Goal: Information Seeking & Learning: Learn about a topic

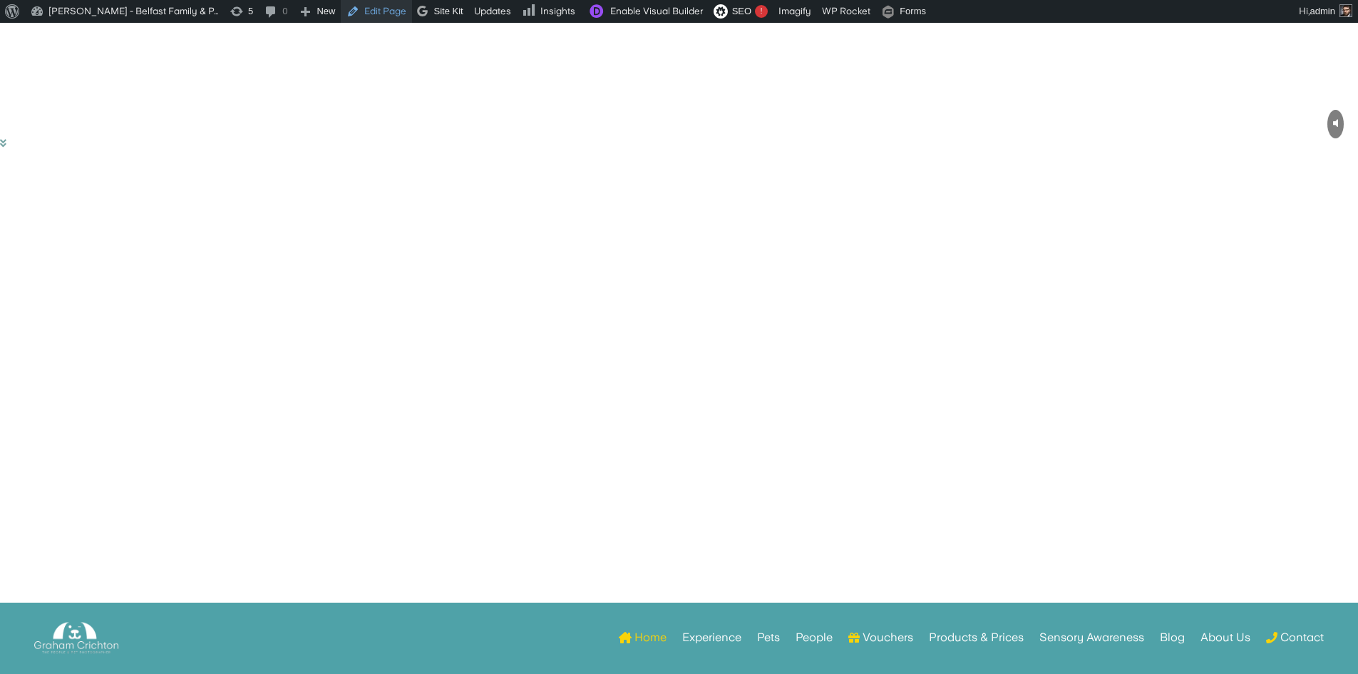
click at [364, 9] on link "Edit Page" at bounding box center [376, 11] width 71 height 23
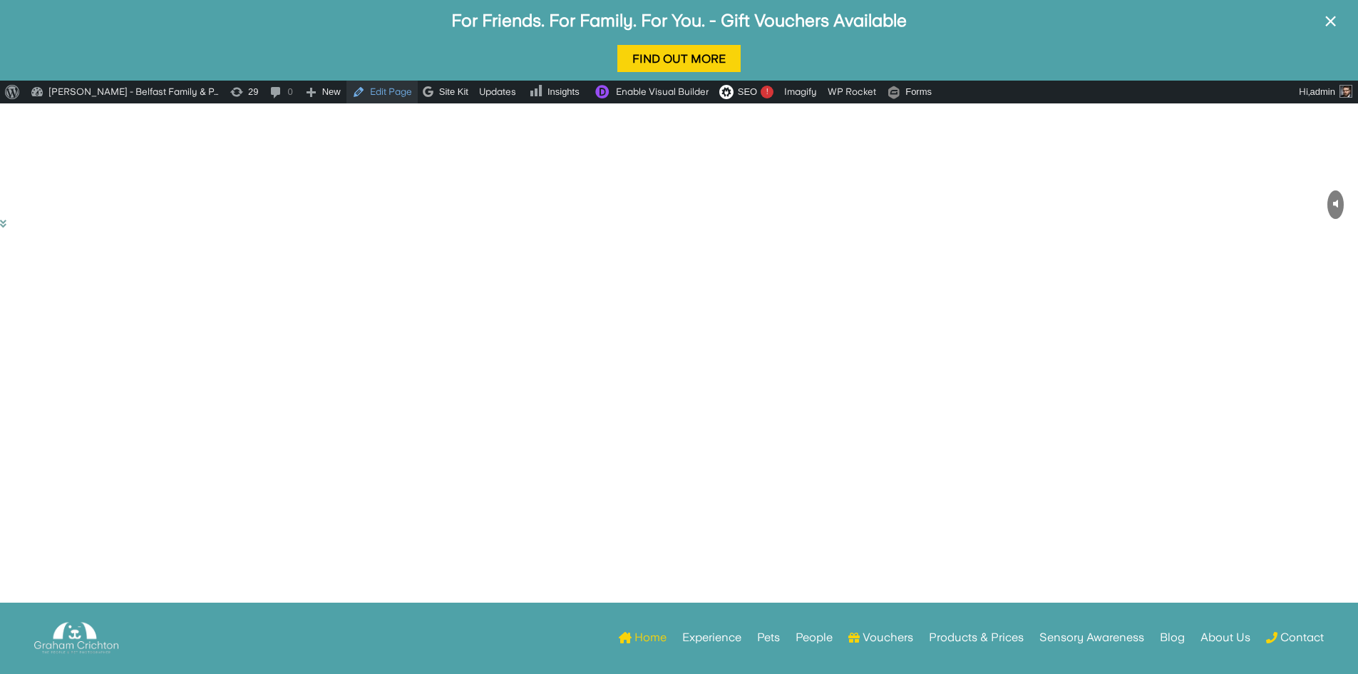
click at [396, 95] on link "Edit Page" at bounding box center [381, 92] width 71 height 23
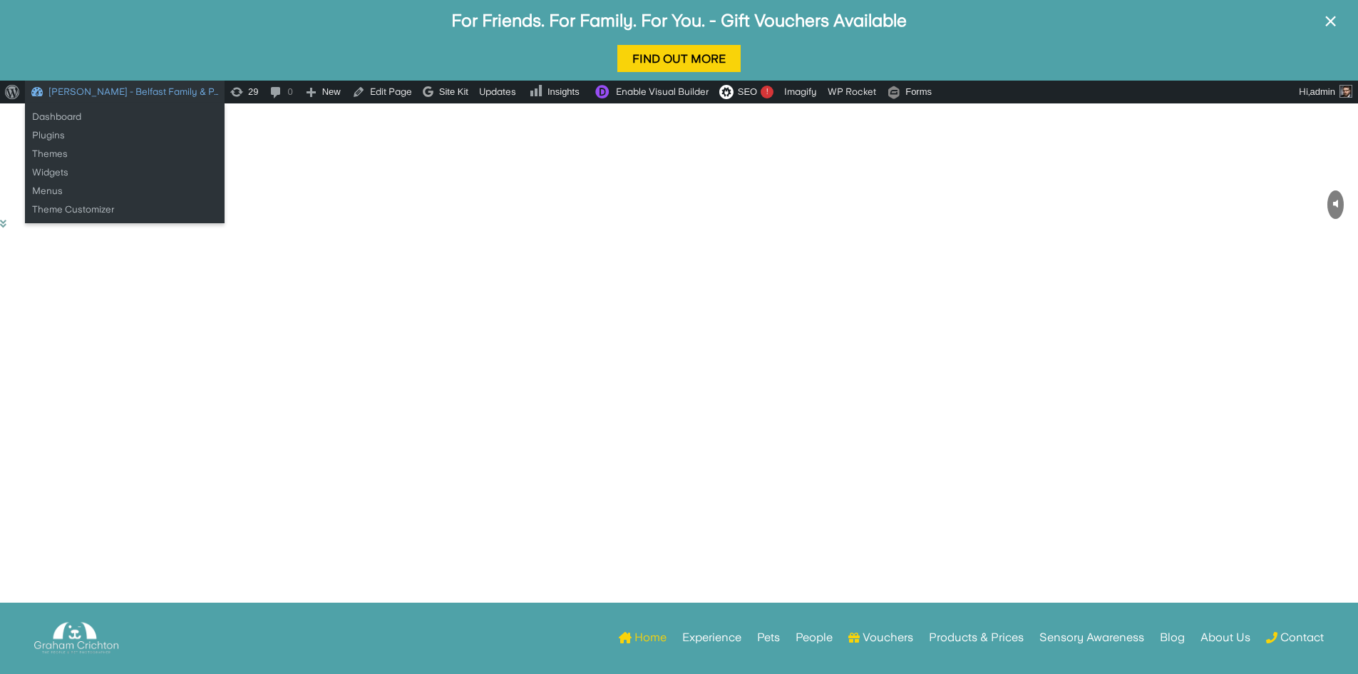
click at [46, 91] on link "[PERSON_NAME] - Belfast Family & P…" at bounding box center [125, 92] width 200 height 23
click at [48, 115] on link "Dashboard" at bounding box center [125, 117] width 200 height 19
click at [46, 117] on link "Dashboard" at bounding box center [125, 117] width 200 height 19
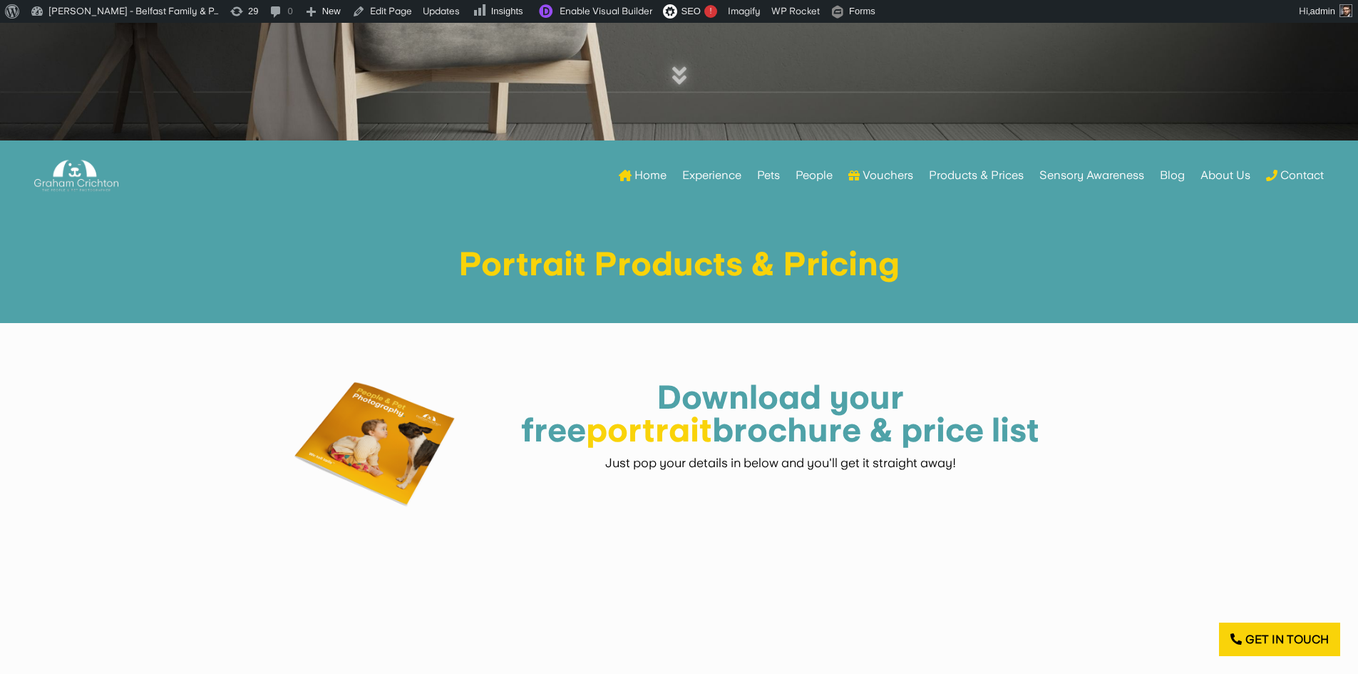
scroll to position [784, 0]
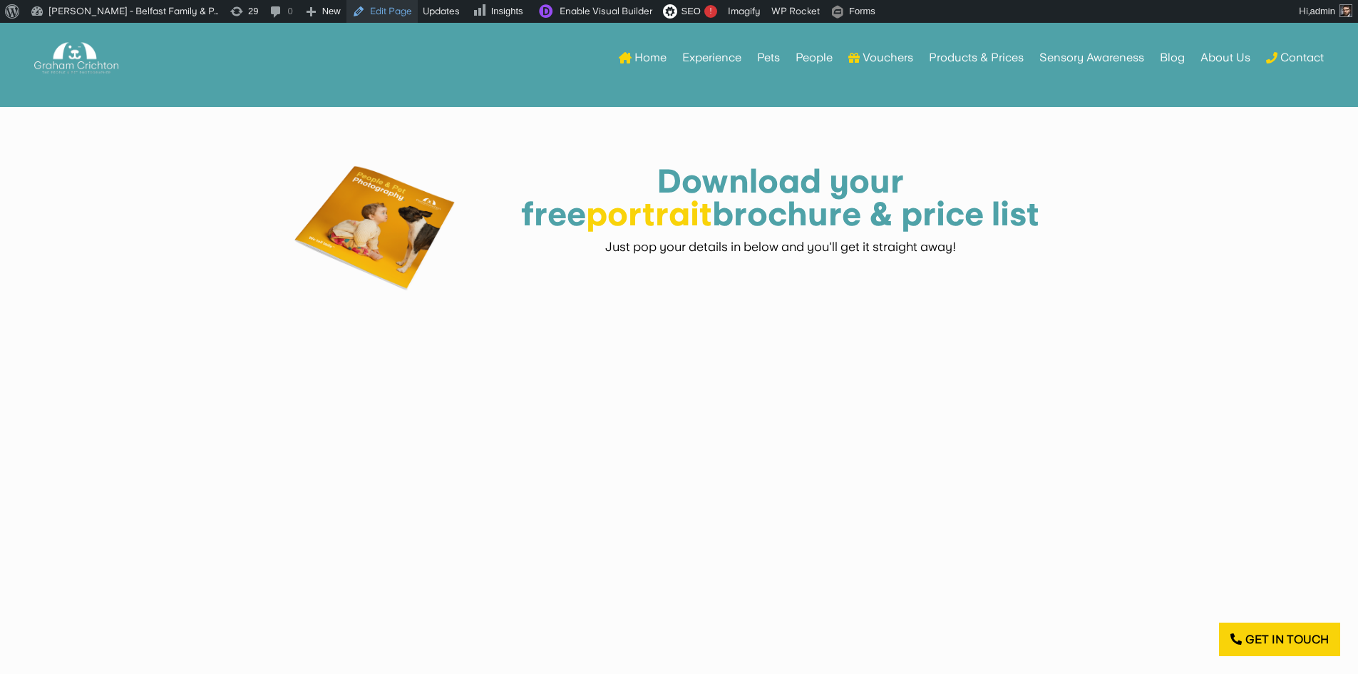
click at [385, 16] on link "Edit Page" at bounding box center [381, 11] width 71 height 23
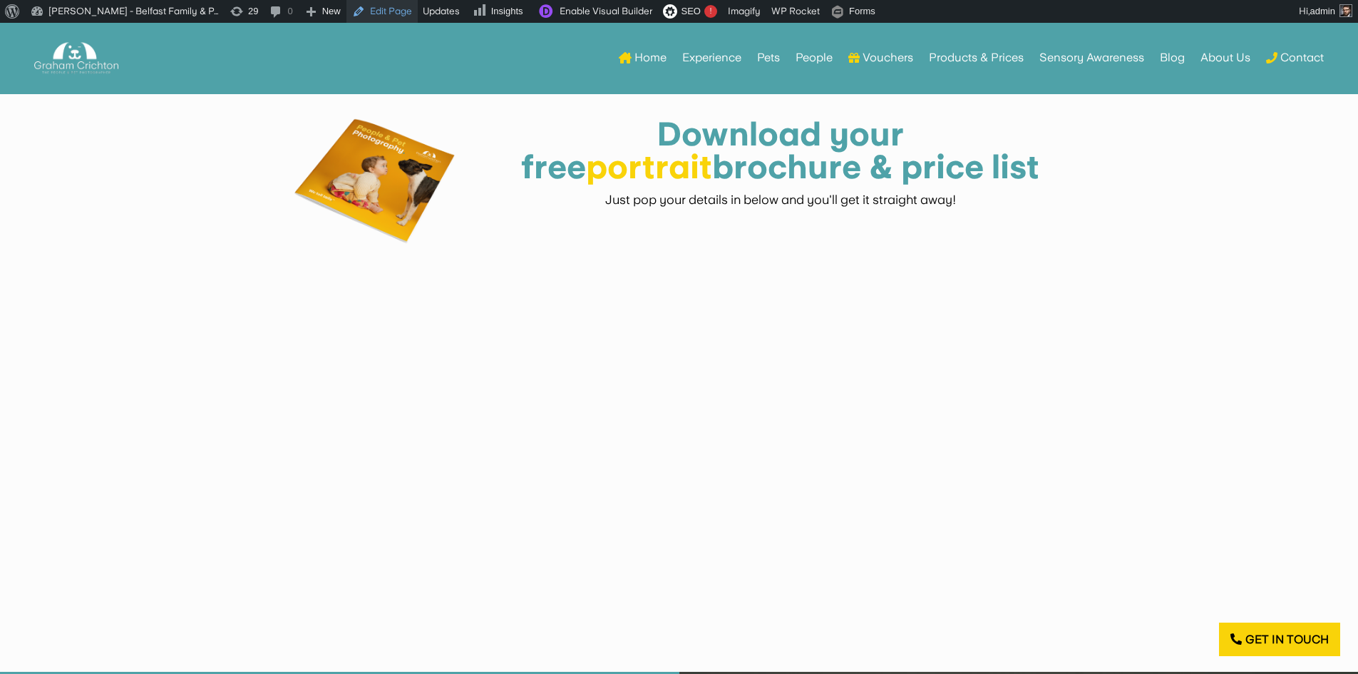
scroll to position [570, 0]
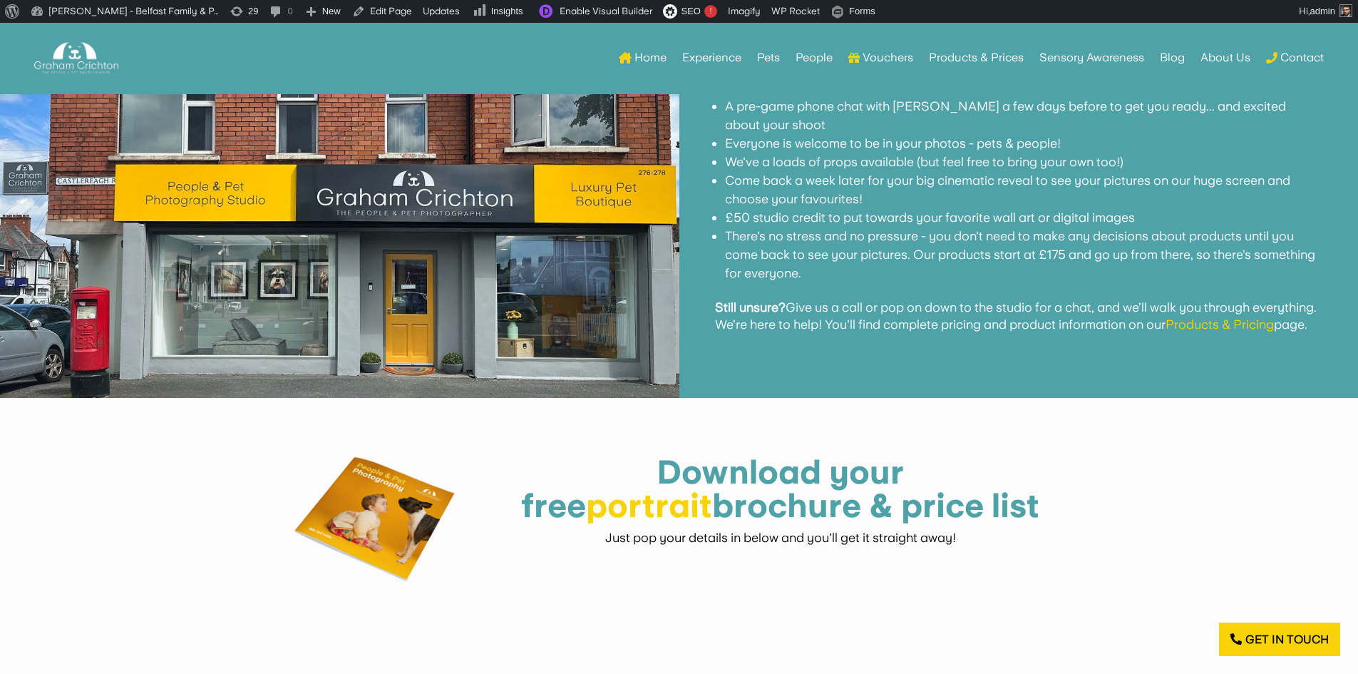
scroll to position [1364, 0]
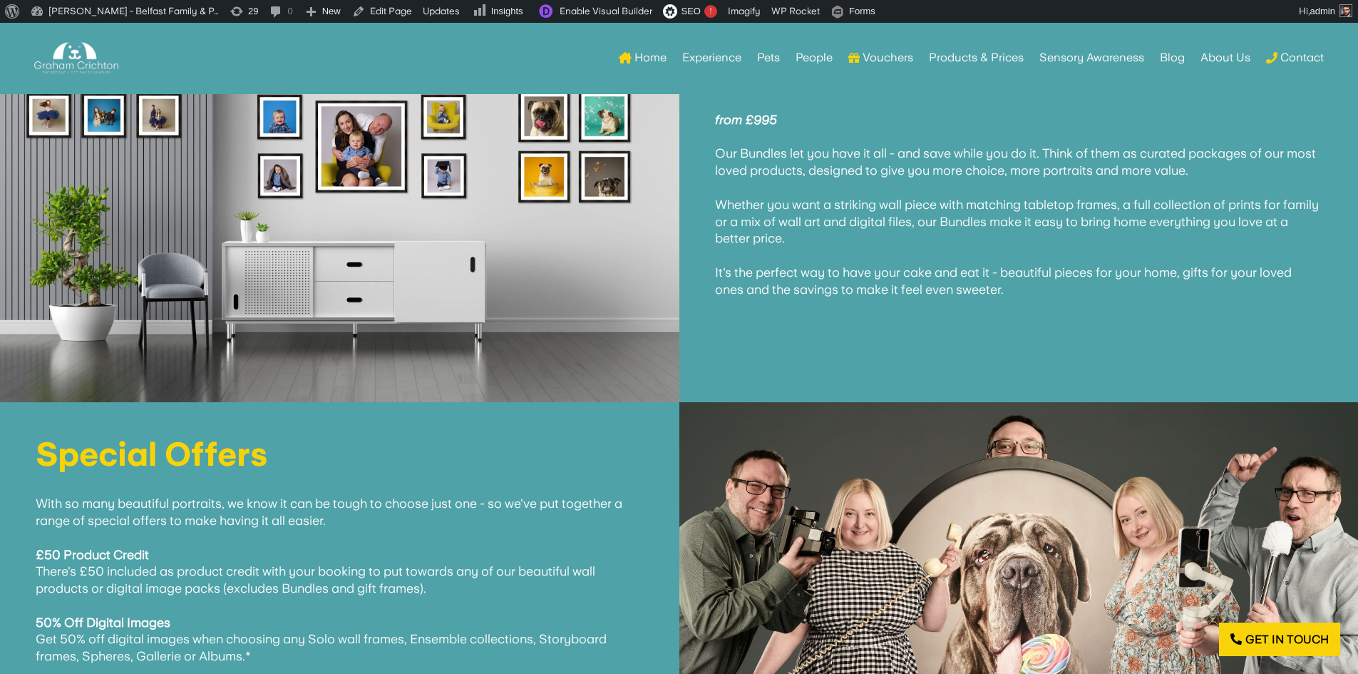
scroll to position [6702, 0]
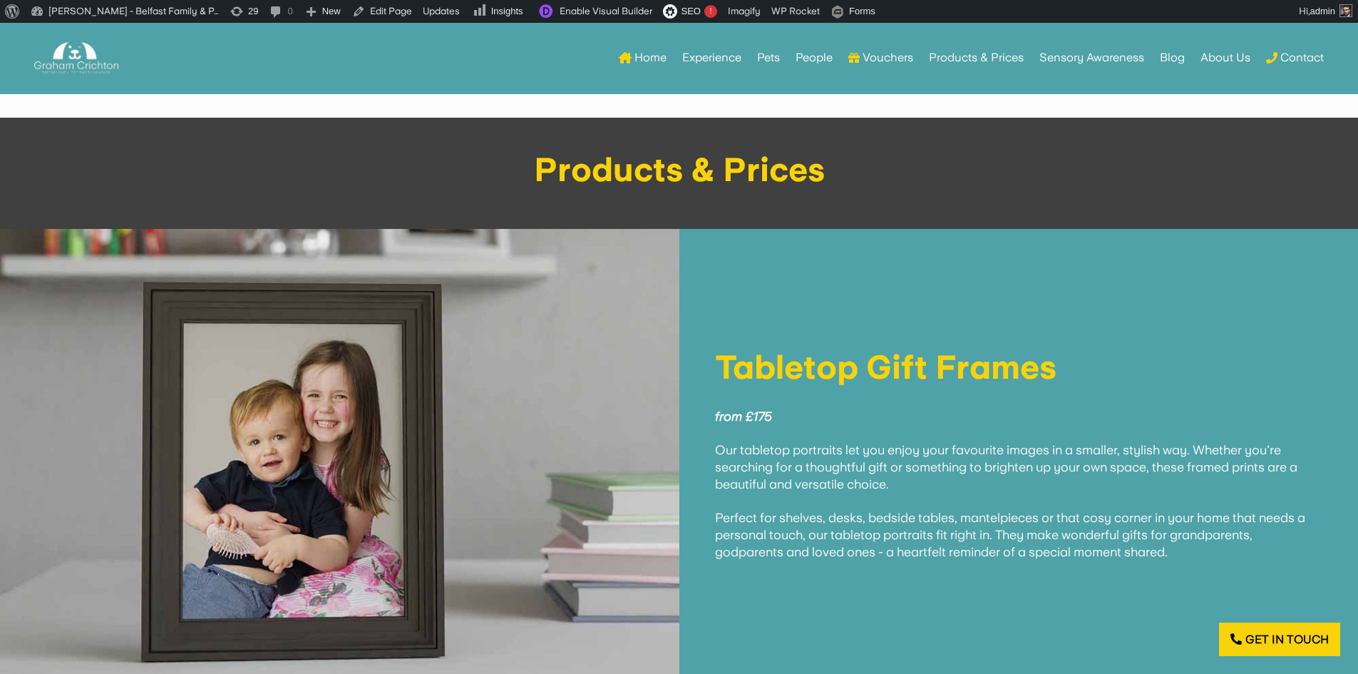
scroll to position [2839, 0]
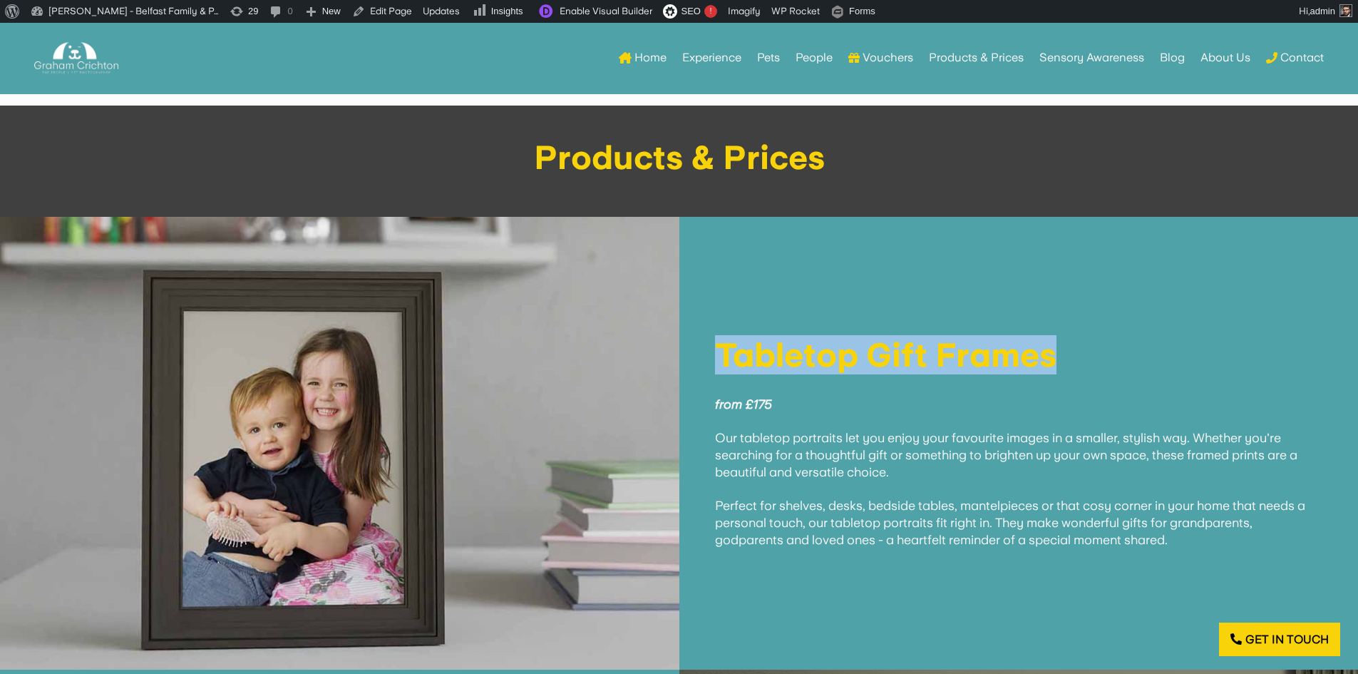
drag, startPoint x: 719, startPoint y: 333, endPoint x: 1063, endPoint y: 346, distance: 344.6
click at [1063, 346] on h1 "Tabletop Gift Frames" at bounding box center [1019, 359] width 608 height 40
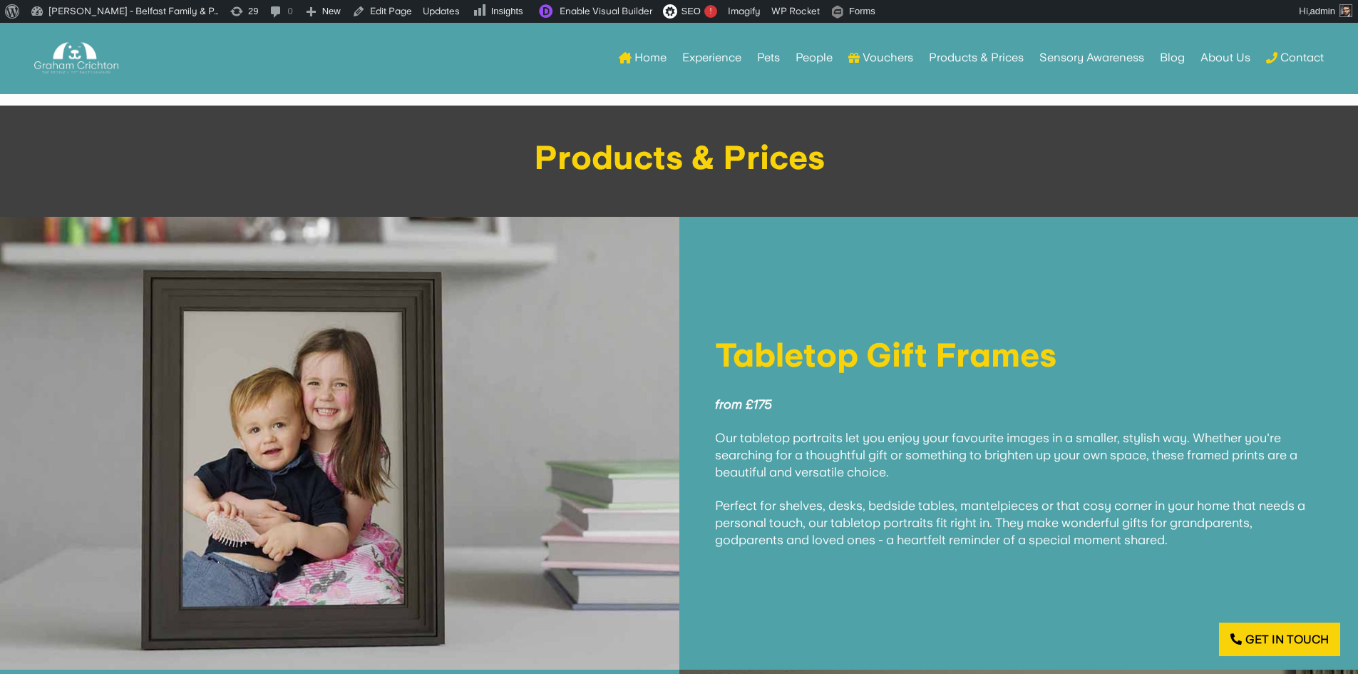
click at [1079, 456] on p "from £175 Our tabletop portraits let you enjoy your favourite images in a small…" at bounding box center [1019, 464] width 608 height 170
click at [988, 61] on link "Products & Prices" at bounding box center [976, 58] width 95 height 56
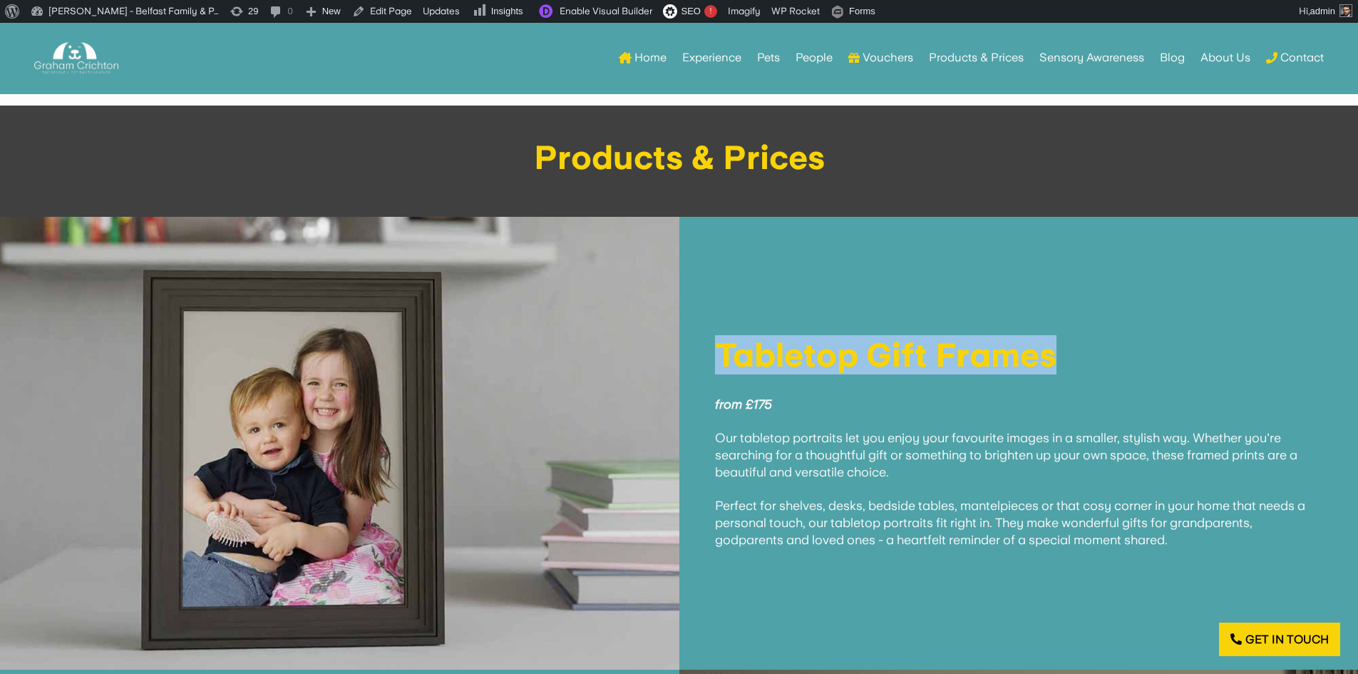
drag, startPoint x: 963, startPoint y: 337, endPoint x: 704, endPoint y: 348, distance: 259.0
click at [704, 348] on div "Tabletop Gift Frames from £175 Our tabletop portraits let you enjoy your favour…" at bounding box center [1018, 443] width 679 height 453
copy h1 "Tabletop Gift Frames"
drag, startPoint x: 716, startPoint y: 421, endPoint x: 1210, endPoint y: 531, distance: 506.3
click at [1210, 531] on div "Tabletop Gift Frames from £175 Our tabletop portraits let you enjoy your favour…" at bounding box center [1018, 443] width 679 height 453
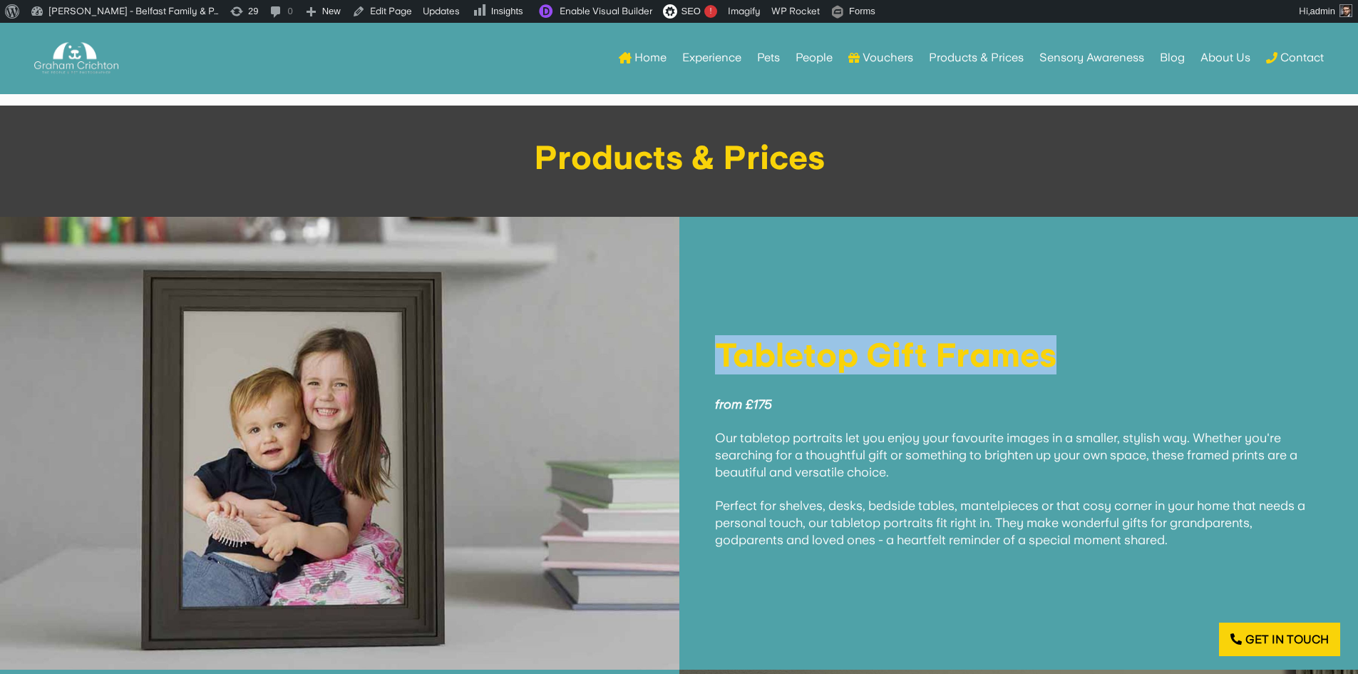
copy span "Our tabletop portraits let you enjoy your favourite images in a smaller, stylis…"
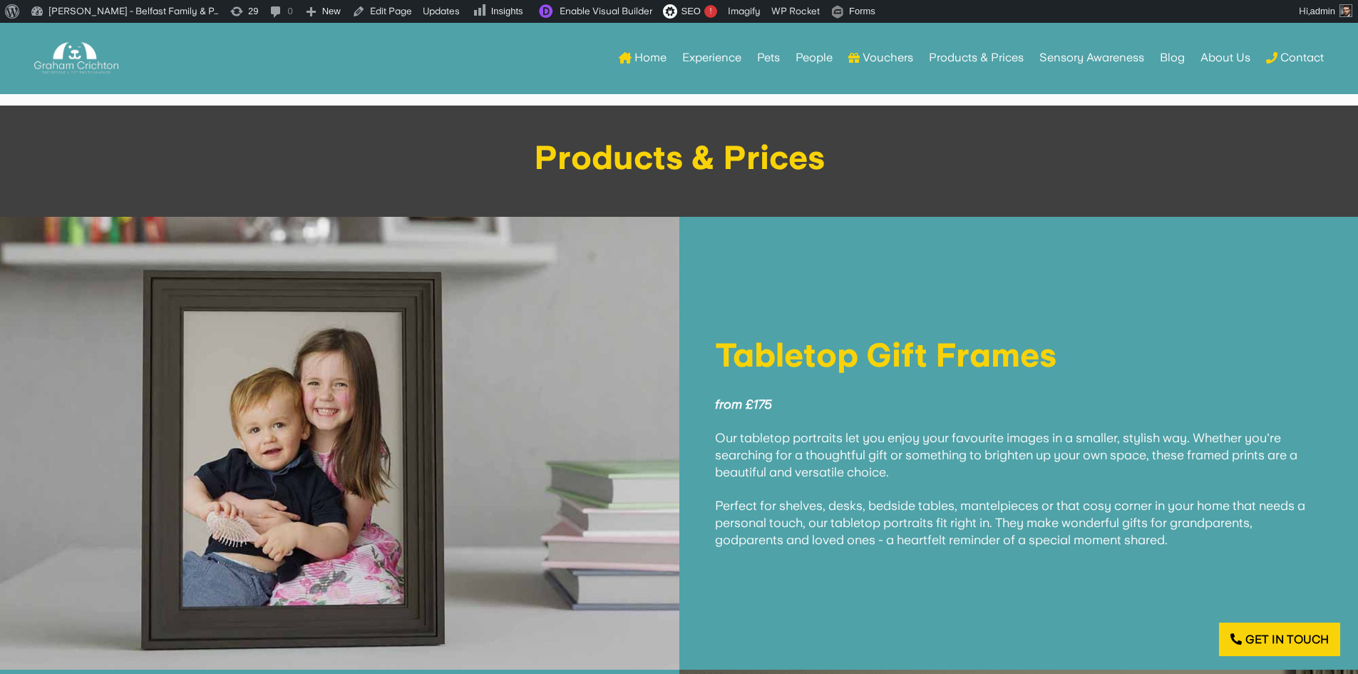
click at [882, 359] on h1 "Tabletop Gift Frames" at bounding box center [1019, 359] width 608 height 40
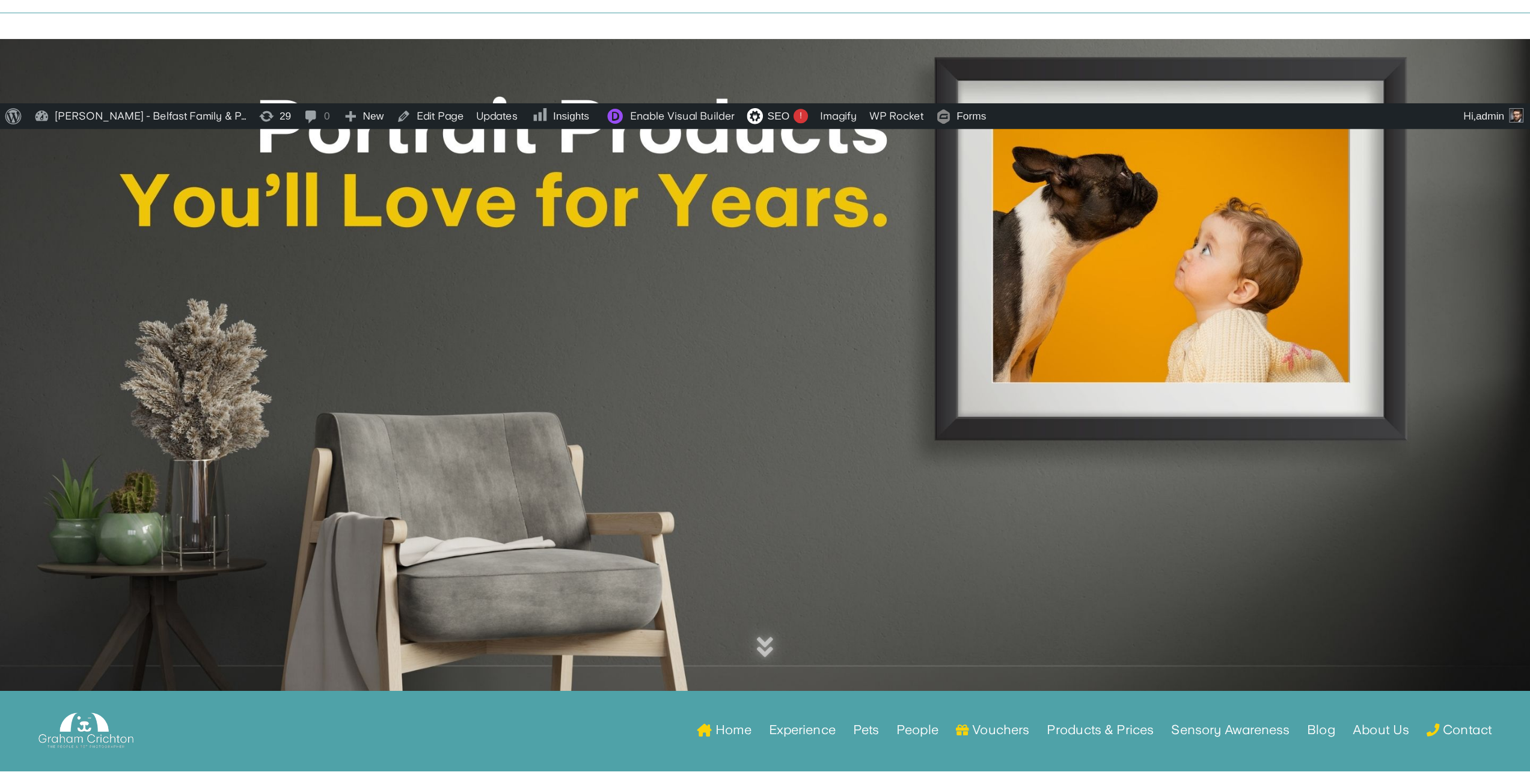
scroll to position [0, 0]
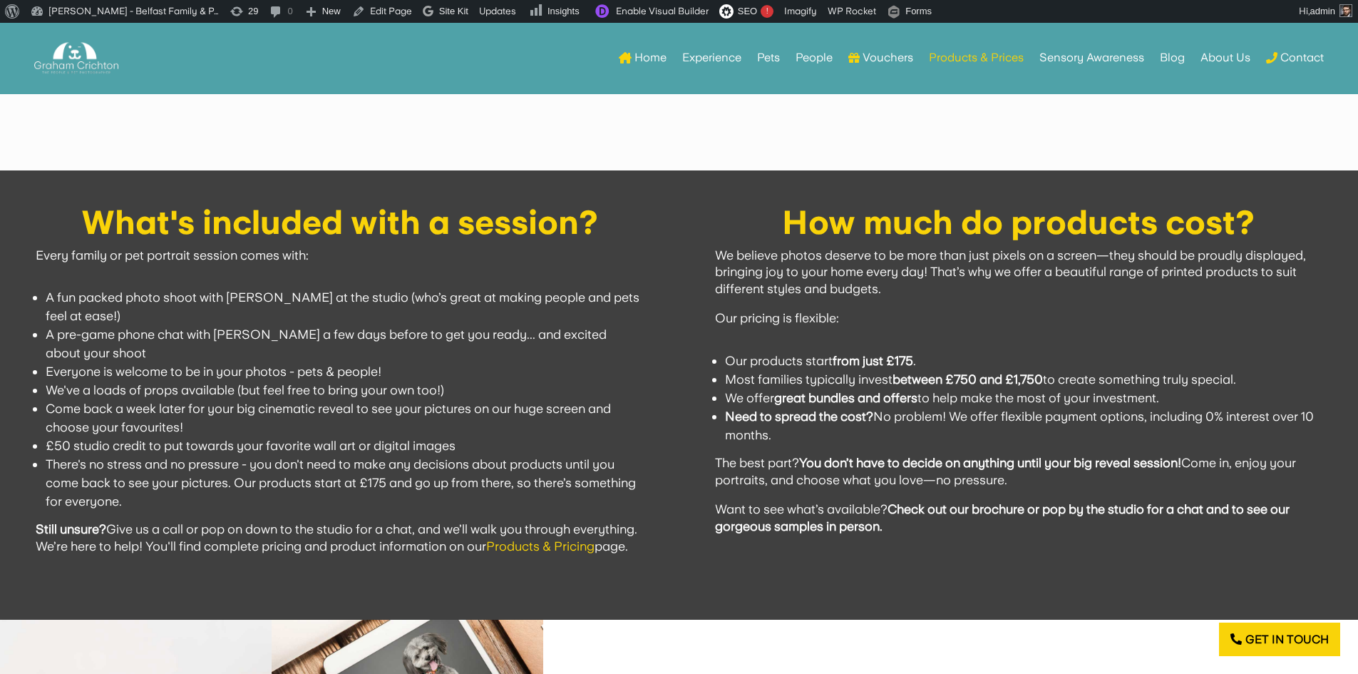
scroll to position [1497, 0]
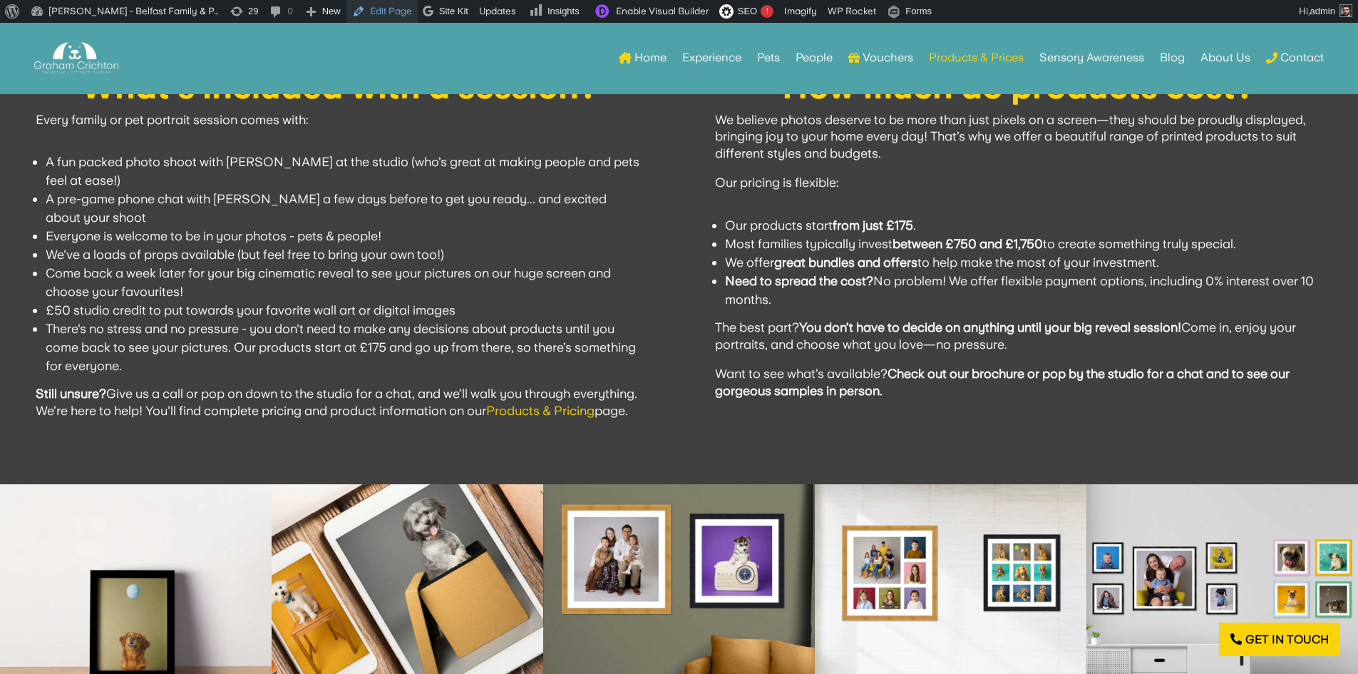
click at [396, 14] on link "Edit Page" at bounding box center [381, 11] width 71 height 23
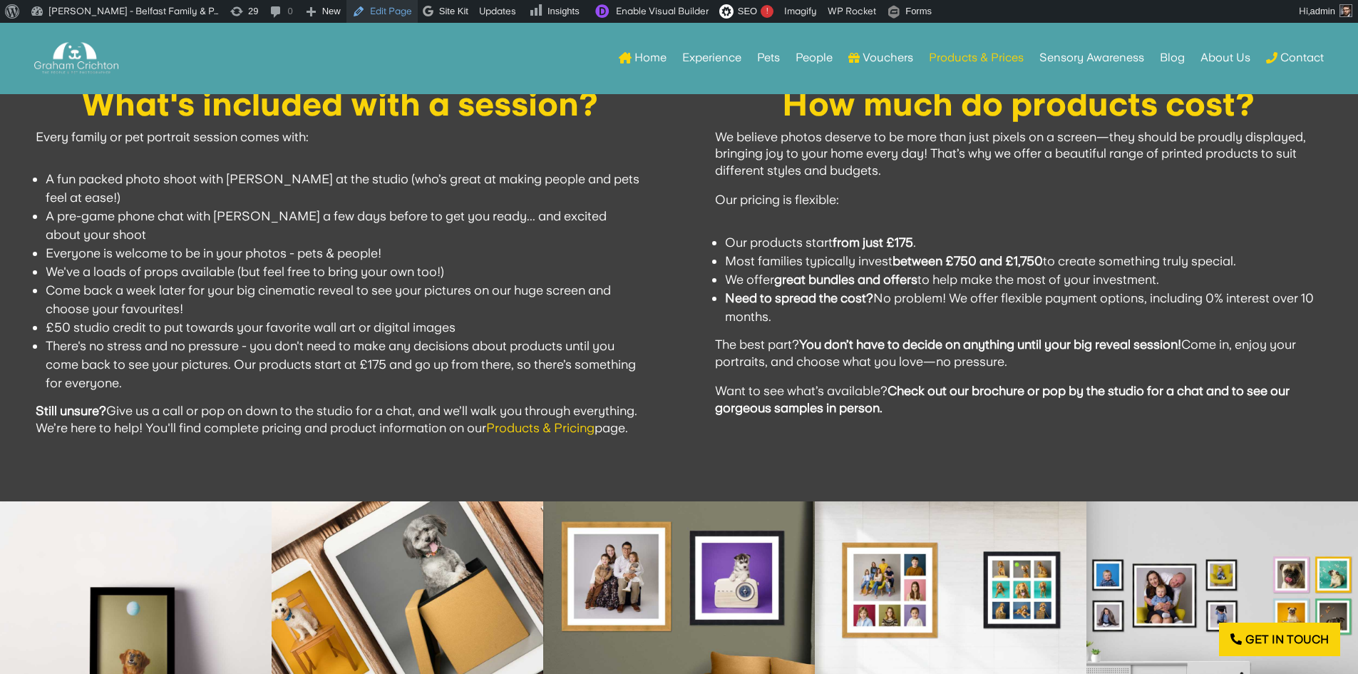
scroll to position [1426, 0]
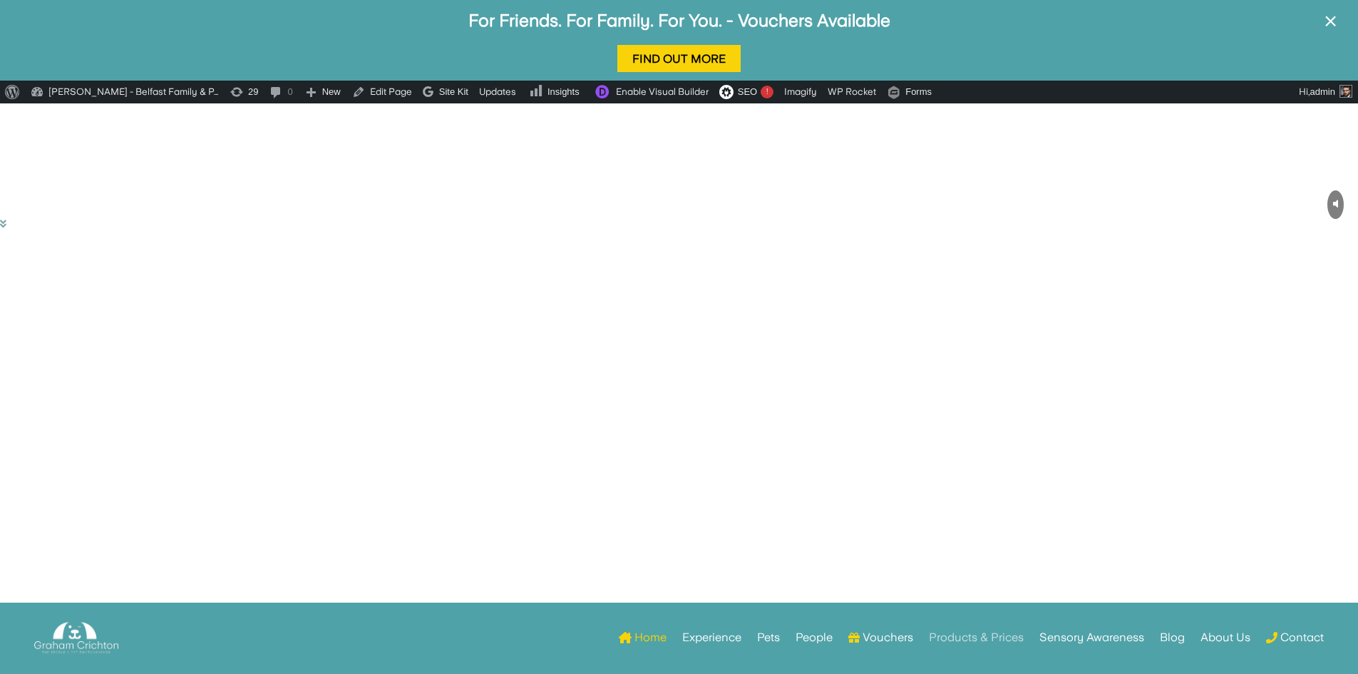
click at [995, 639] on link "Products & Prices" at bounding box center [976, 638] width 95 height 56
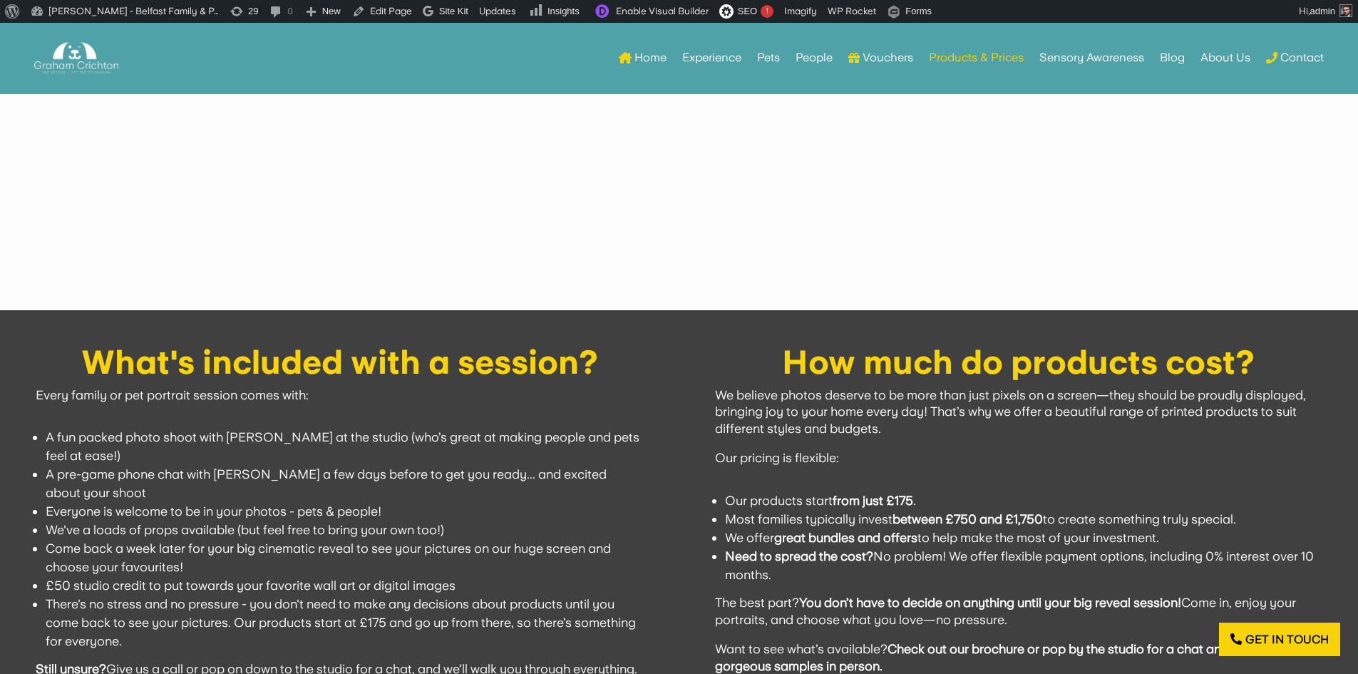
scroll to position [1141, 0]
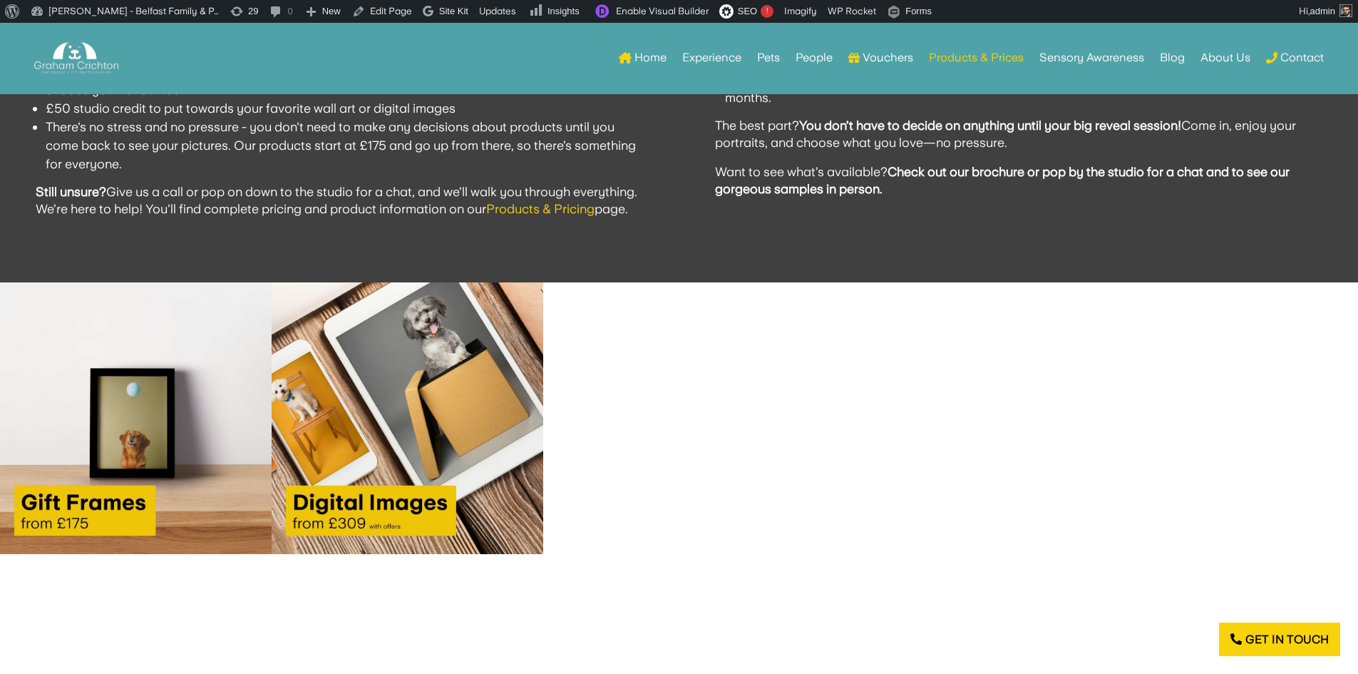
scroll to position [1715, 0]
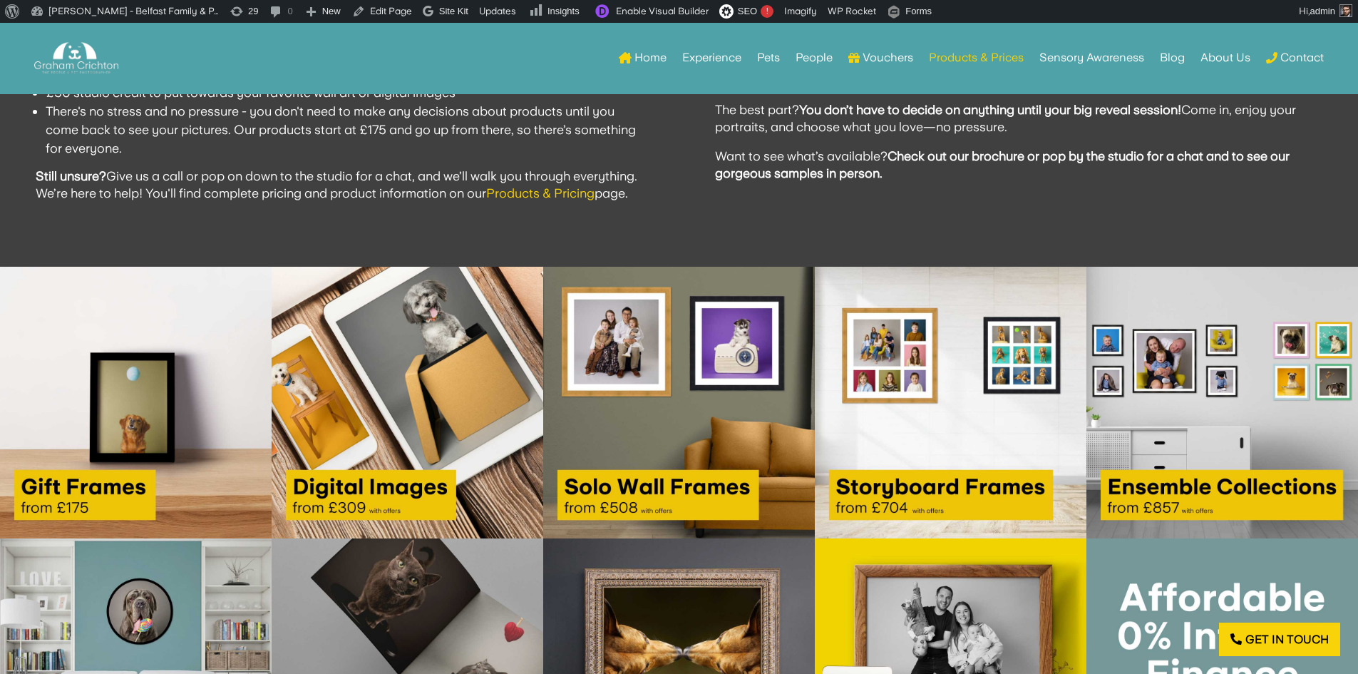
click at [195, 398] on img at bounding box center [136, 403] width 272 height 272
click at [195, 391] on img at bounding box center [136, 403] width 272 height 272
click at [93, 429] on img at bounding box center [136, 403] width 272 height 272
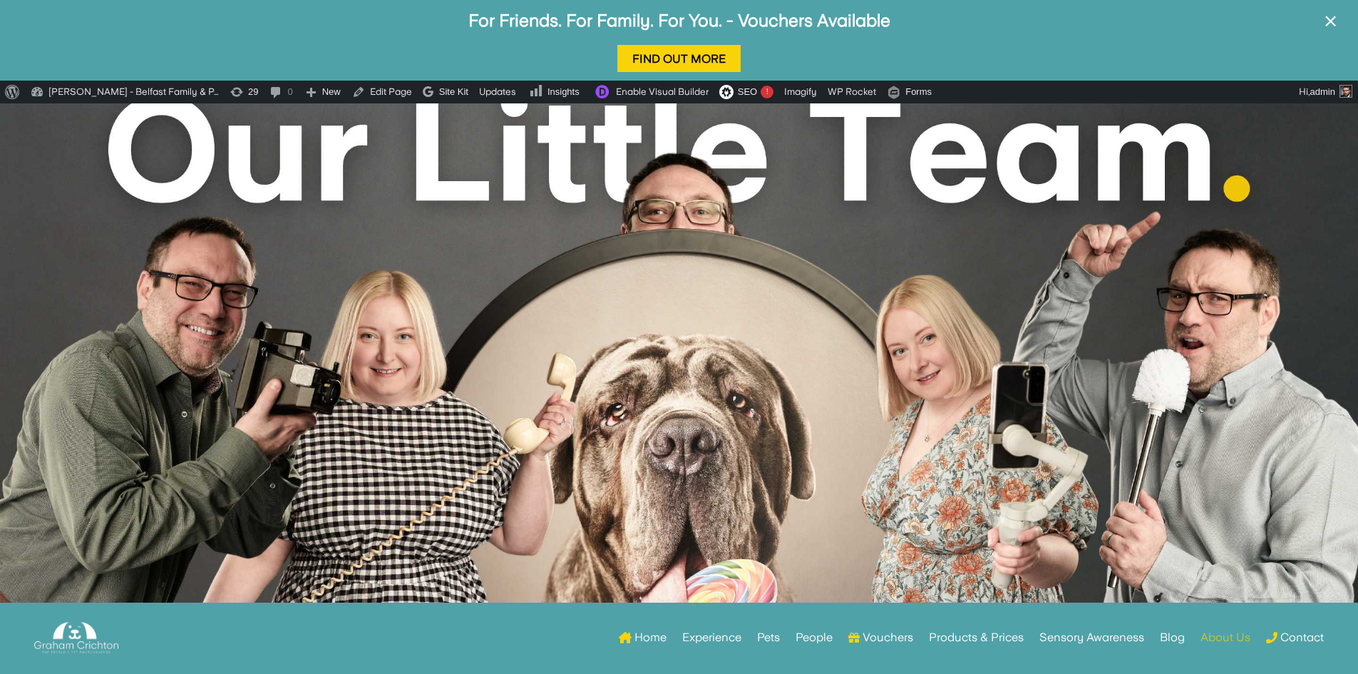
click at [1224, 639] on link "About Us" at bounding box center [1226, 638] width 50 height 56
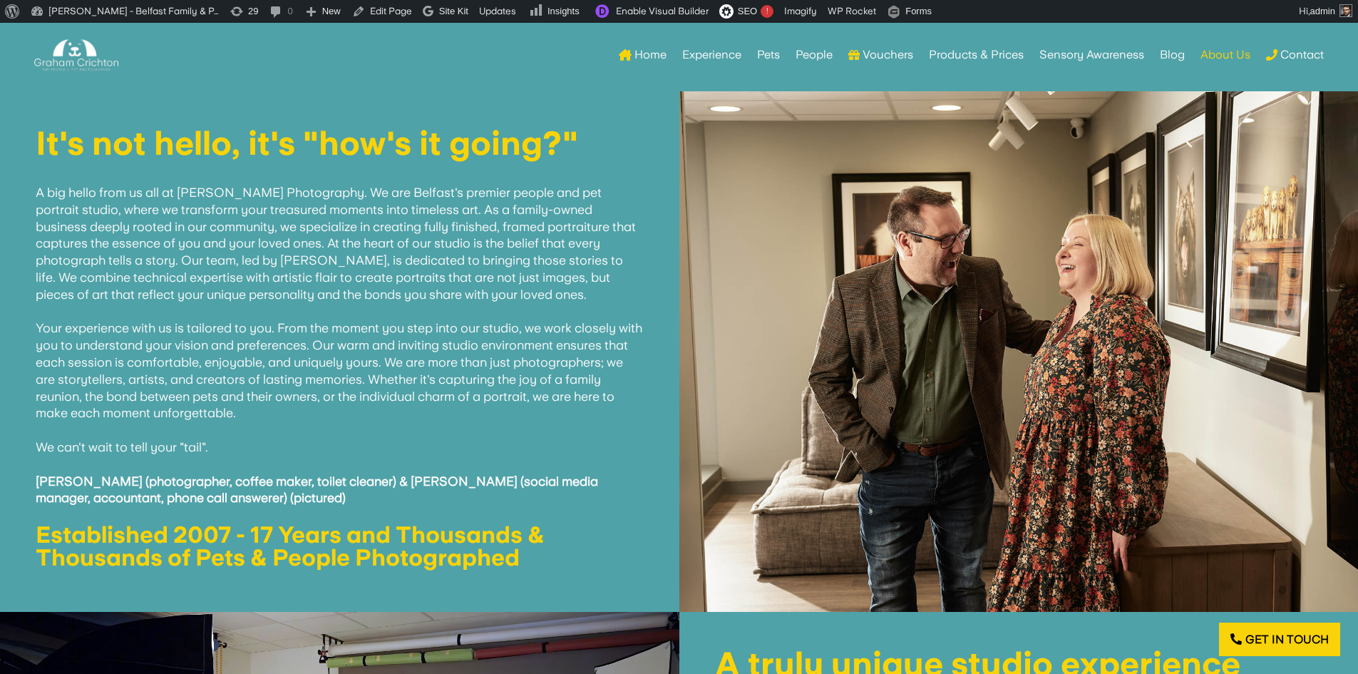
scroll to position [713, 0]
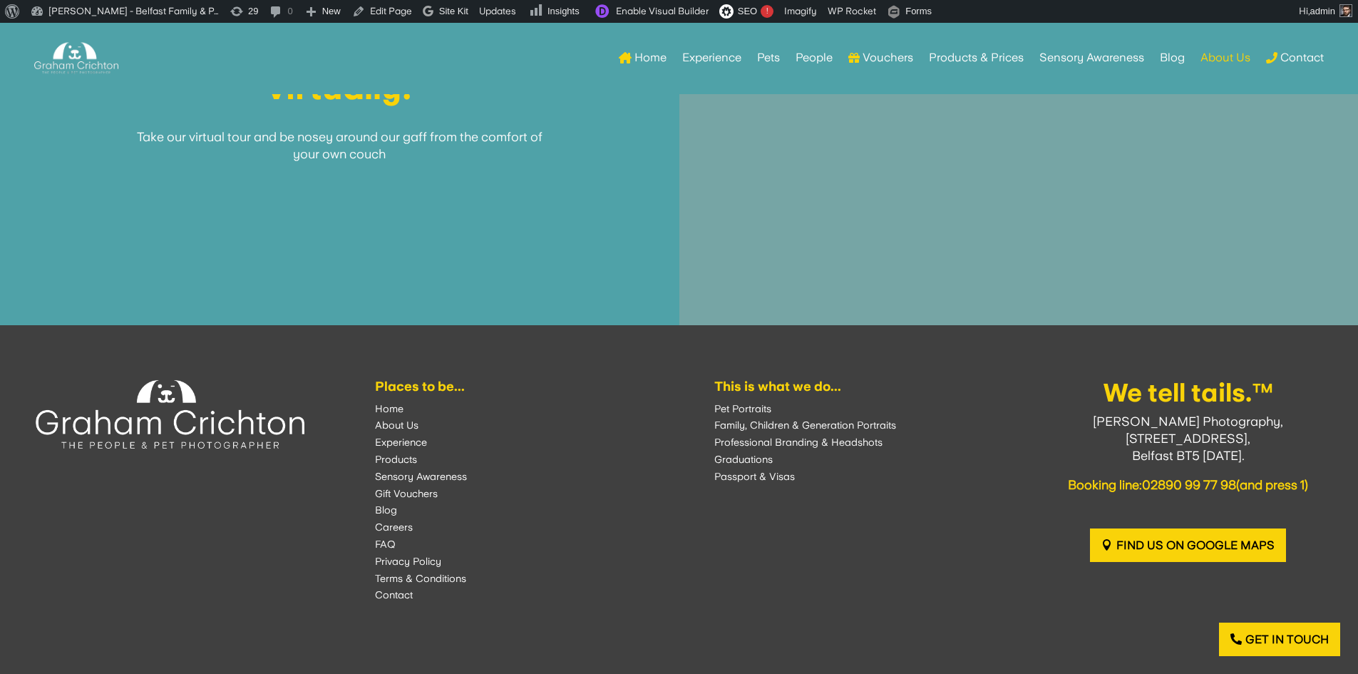
scroll to position [2139, 0]
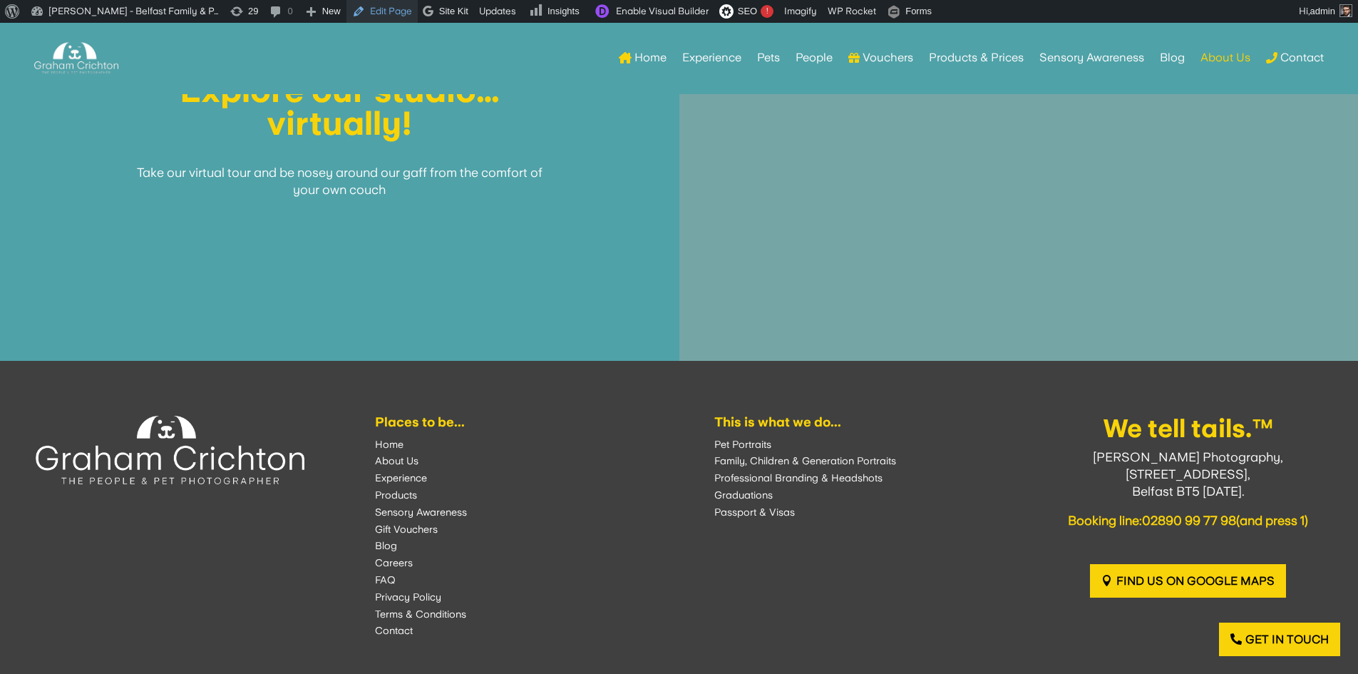
click at [394, 13] on link "Edit Page" at bounding box center [381, 11] width 71 height 23
click at [376, 16] on link "Edit Page" at bounding box center [381, 11] width 71 height 23
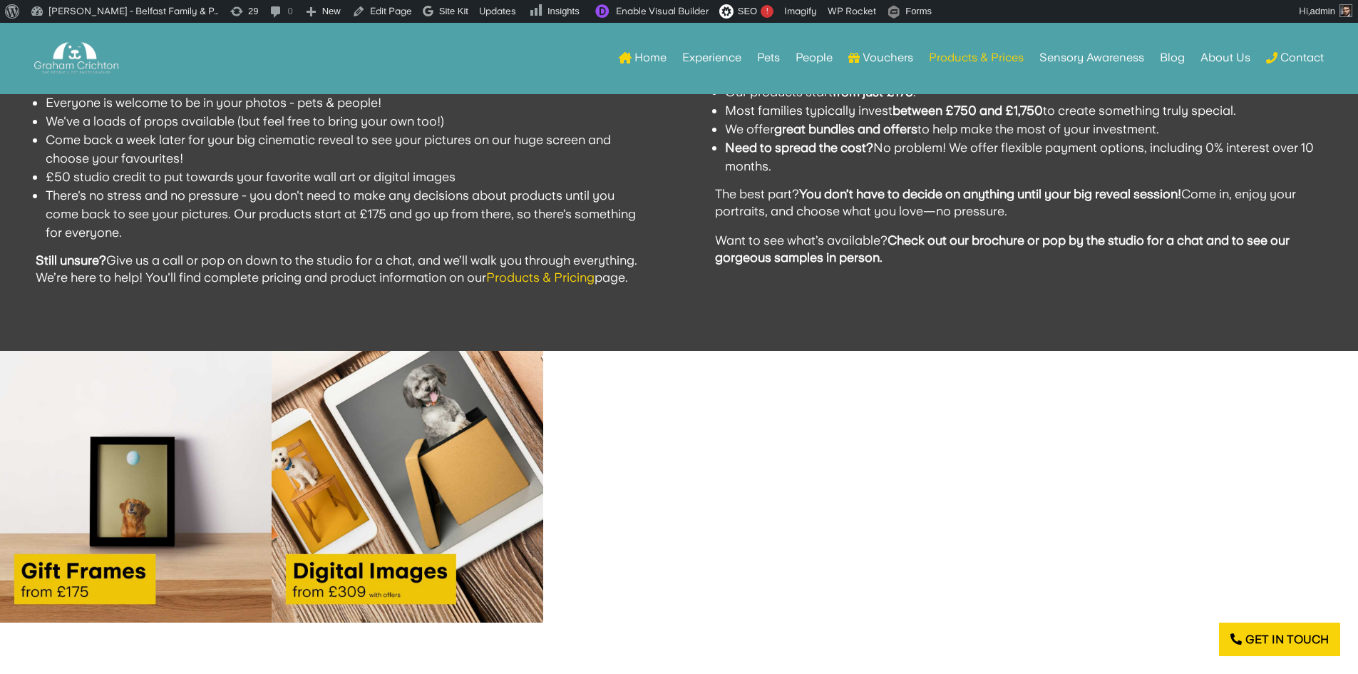
scroll to position [1772, 0]
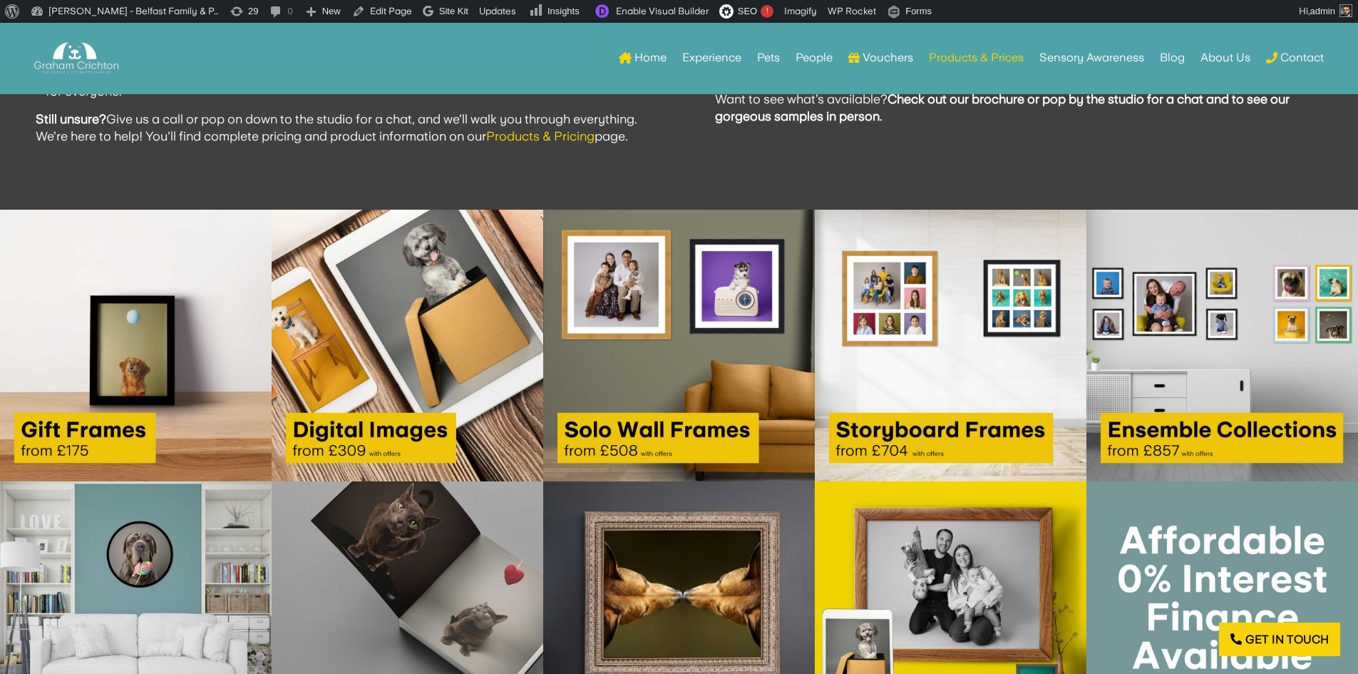
click at [185, 385] on img at bounding box center [136, 346] width 272 height 272
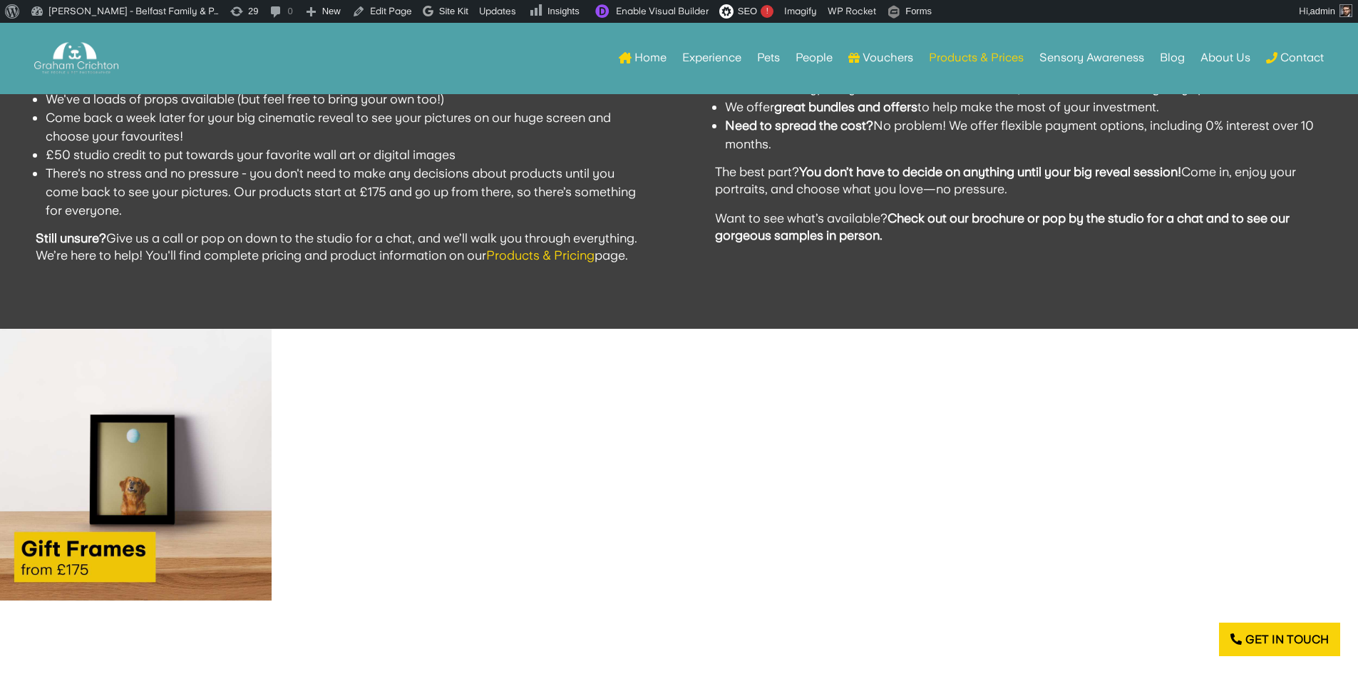
scroll to position [1623, 0]
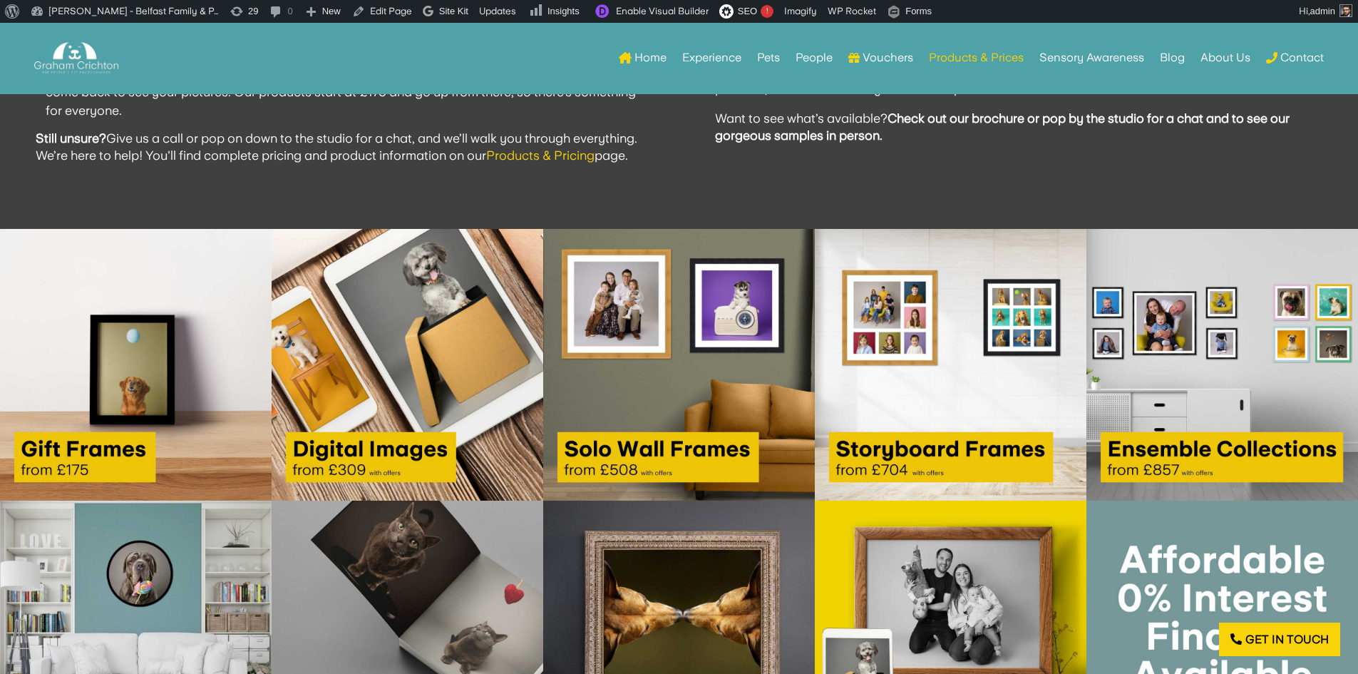
click at [101, 386] on img at bounding box center [136, 365] width 272 height 272
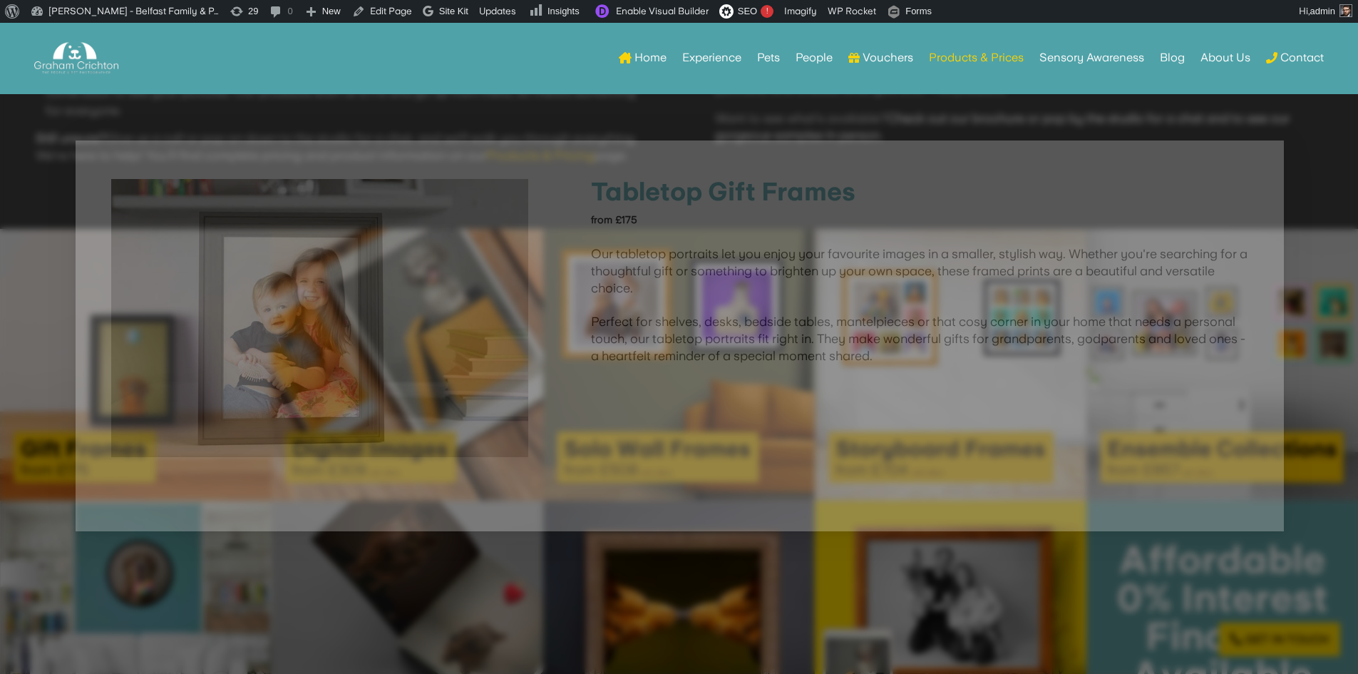
scroll to position [1752, 0]
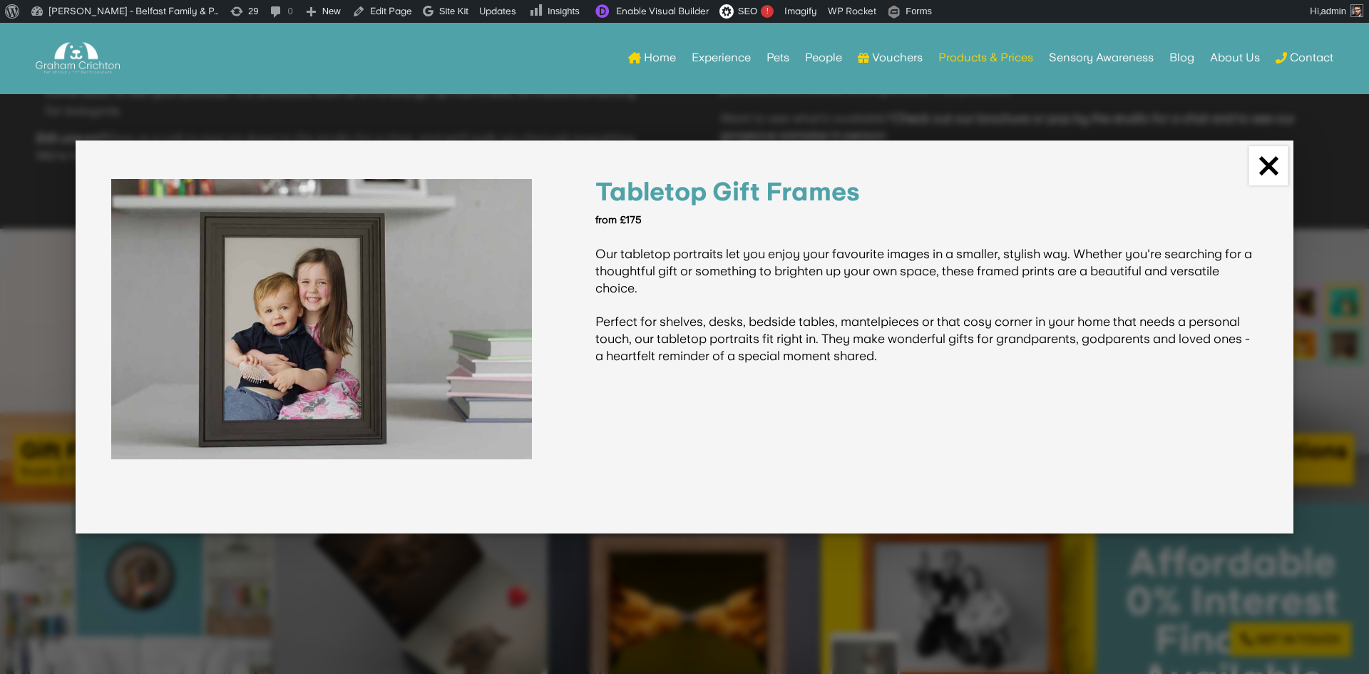
click at [1271, 169] on link "×" at bounding box center [1268, 165] width 39 height 39
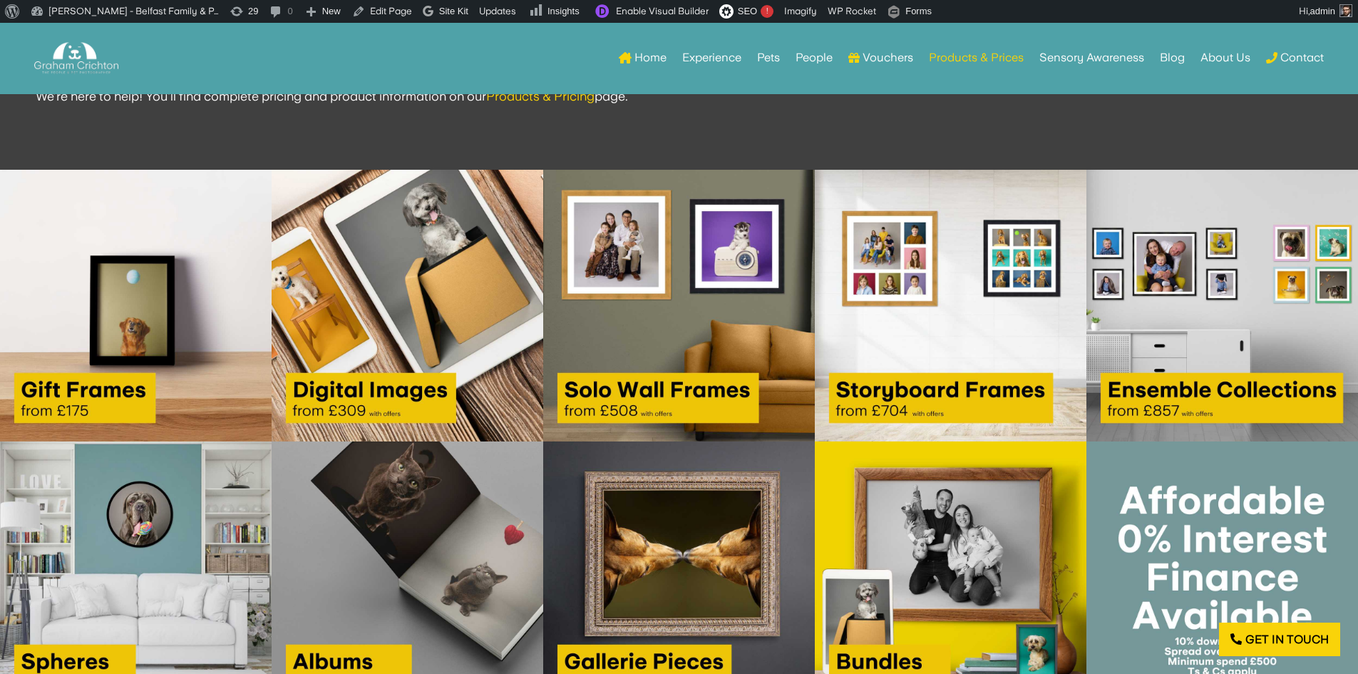
scroll to position [1824, 0]
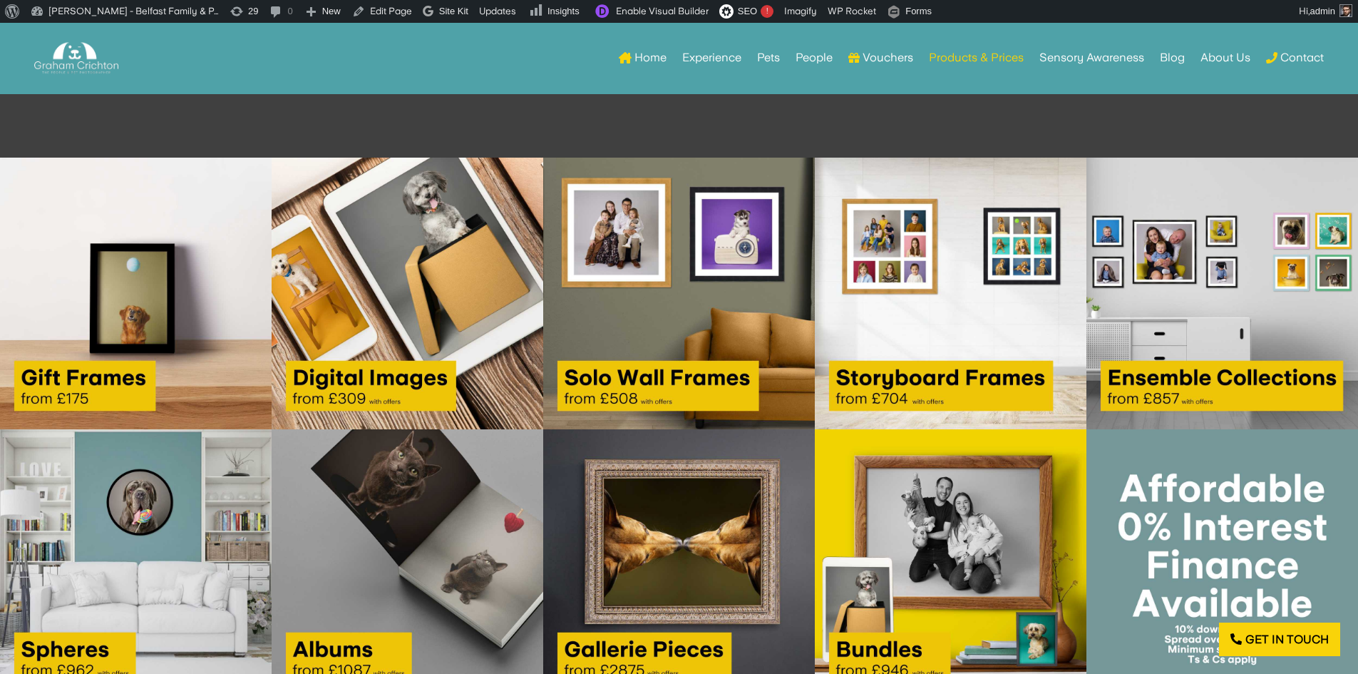
click at [160, 377] on img at bounding box center [136, 294] width 272 height 272
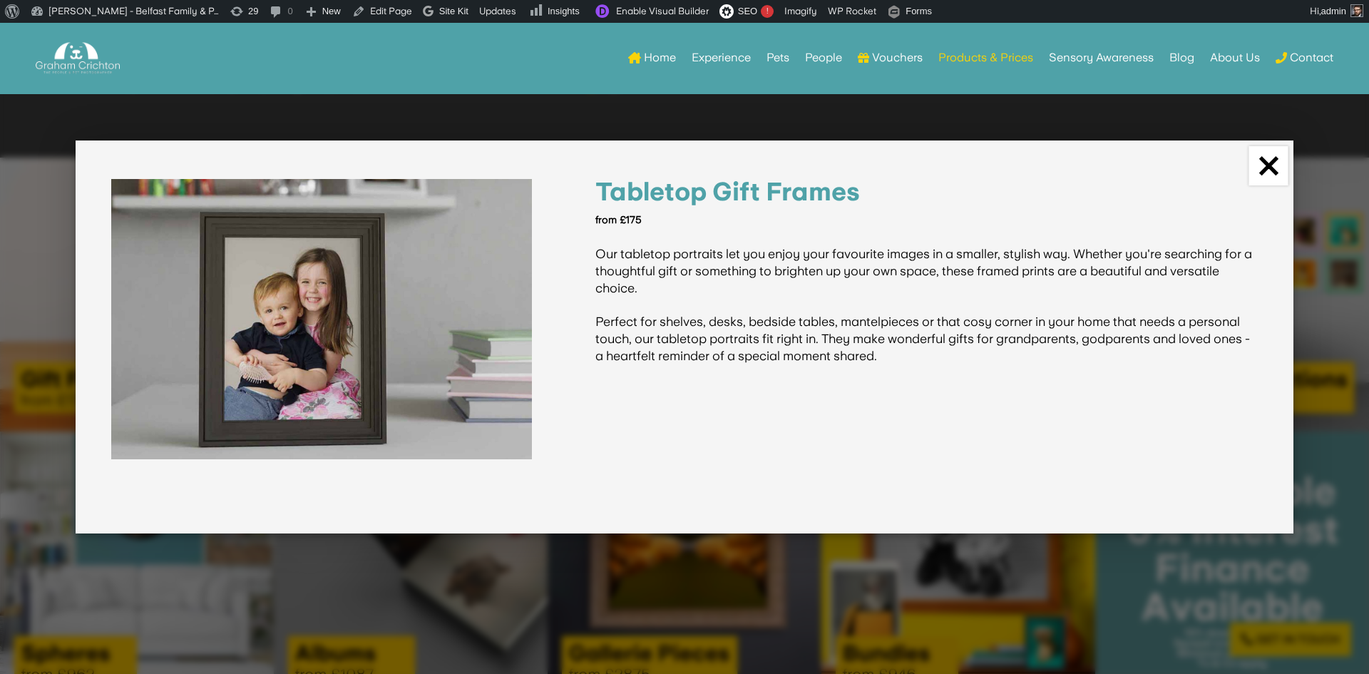
click at [1270, 165] on link "×" at bounding box center [1268, 165] width 39 height 39
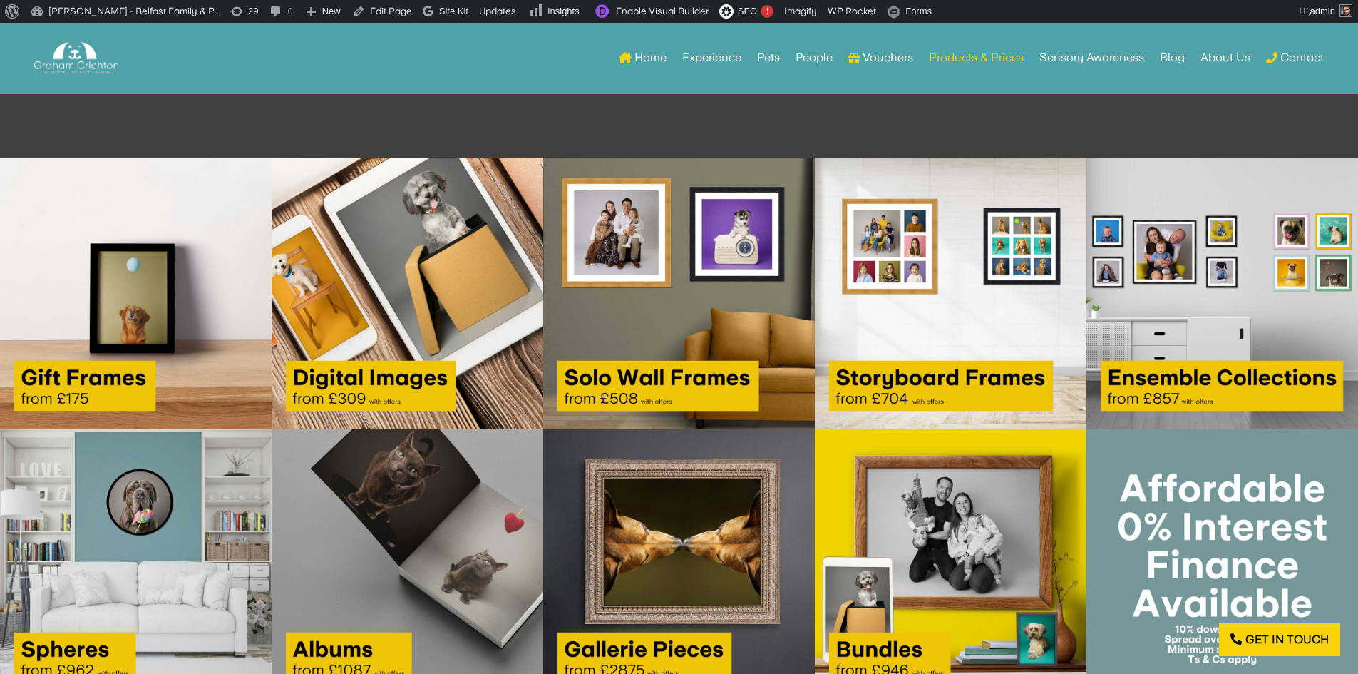
click at [382, 335] on img at bounding box center [408, 294] width 272 height 272
click at [155, 312] on img at bounding box center [136, 294] width 272 height 272
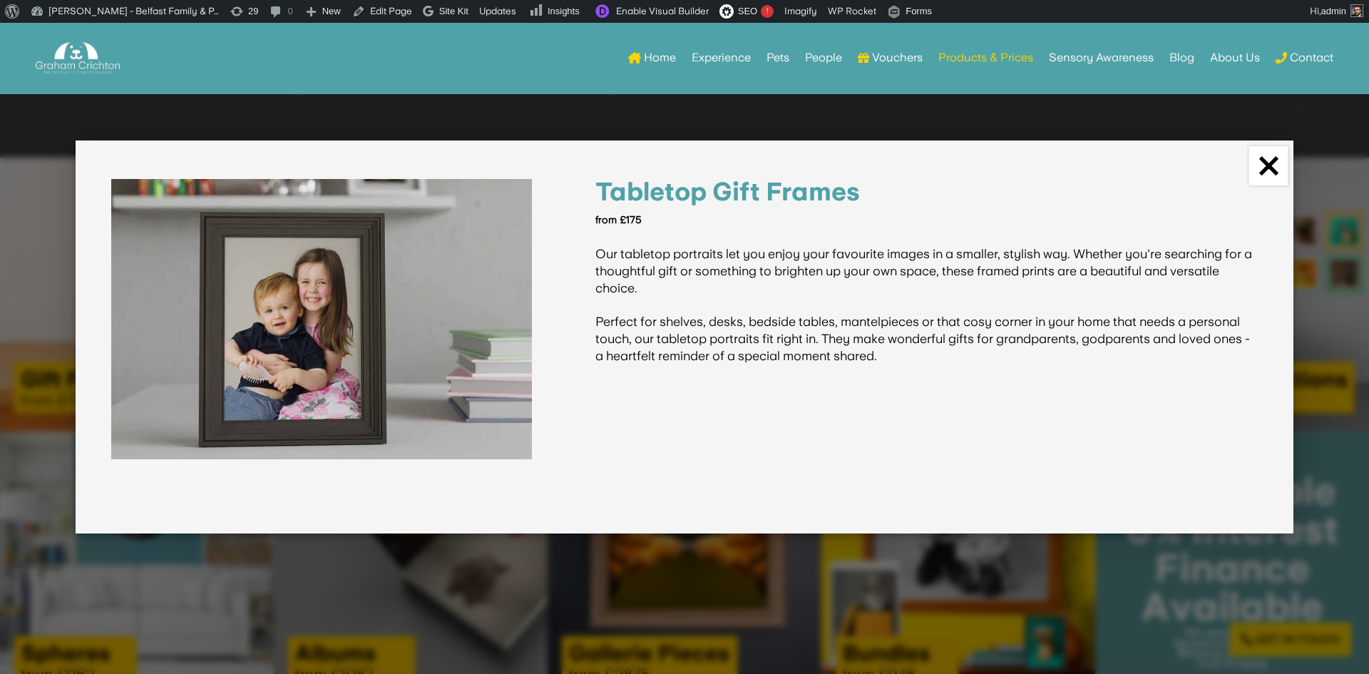
click at [1273, 164] on link "×" at bounding box center [1268, 165] width 39 height 39
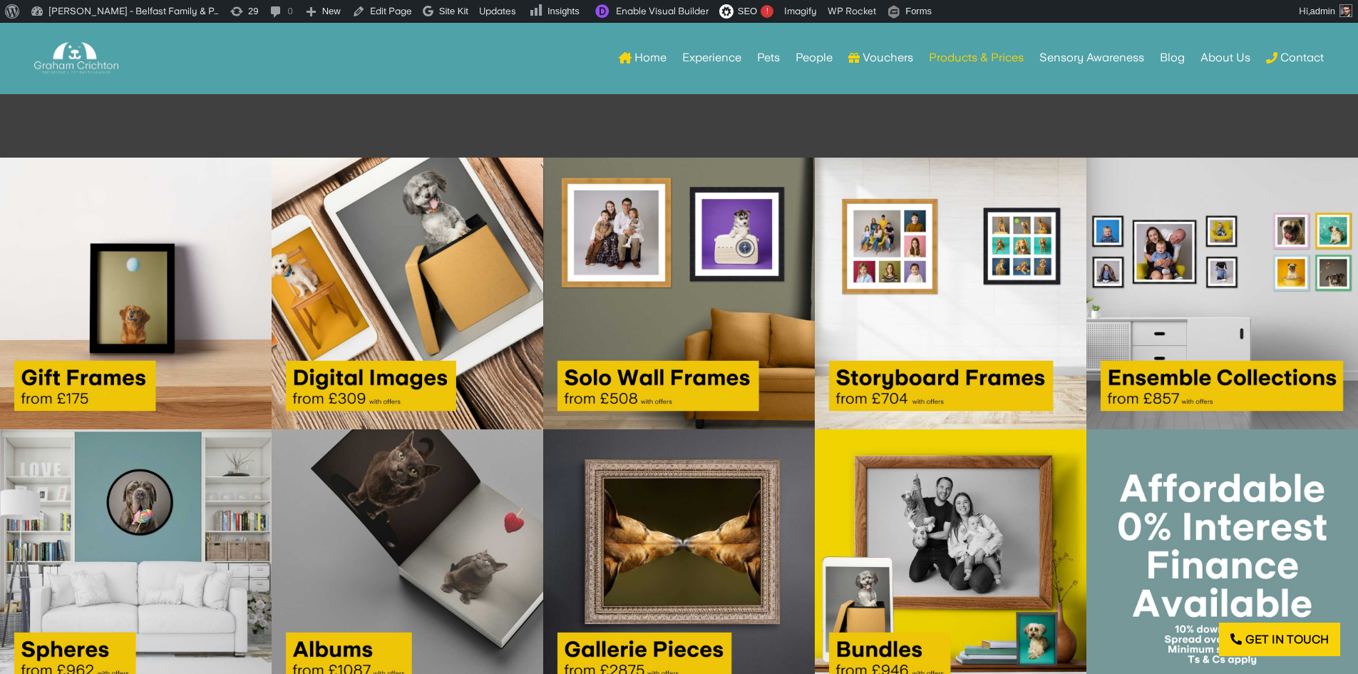
click at [163, 342] on img at bounding box center [136, 294] width 272 height 272
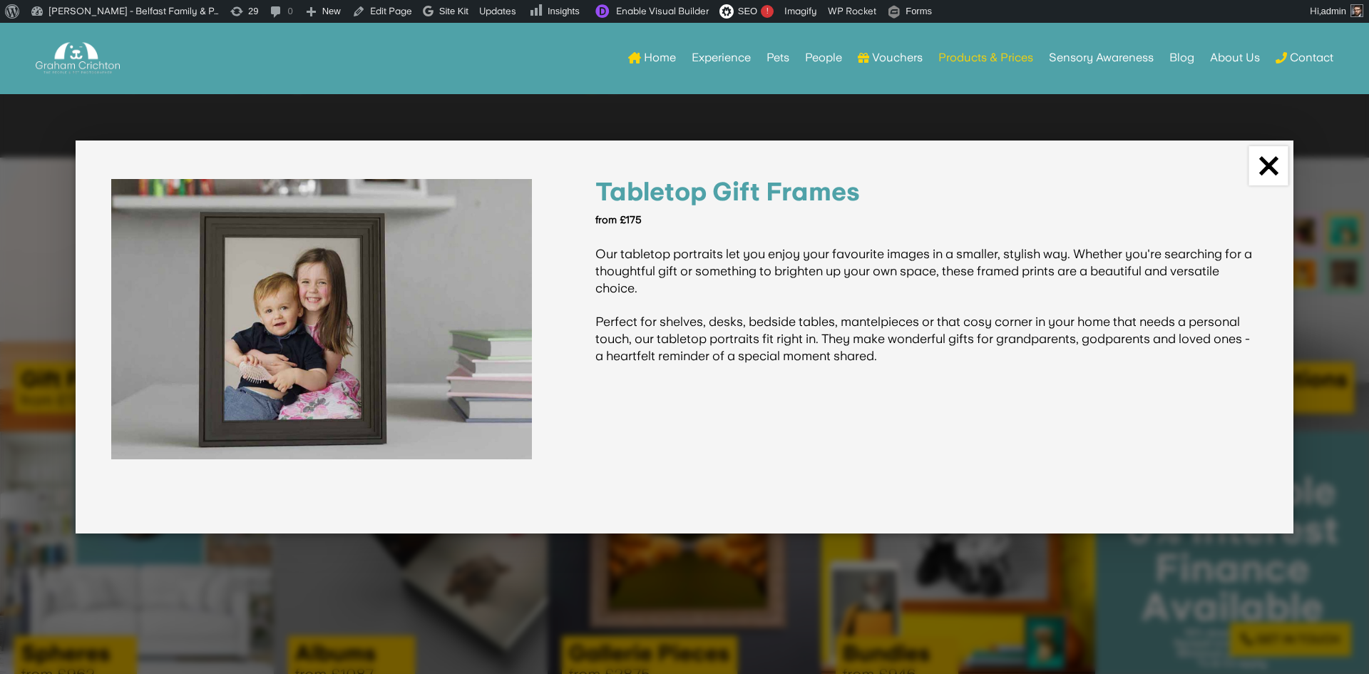
click at [1261, 165] on link "×" at bounding box center [1268, 165] width 39 height 39
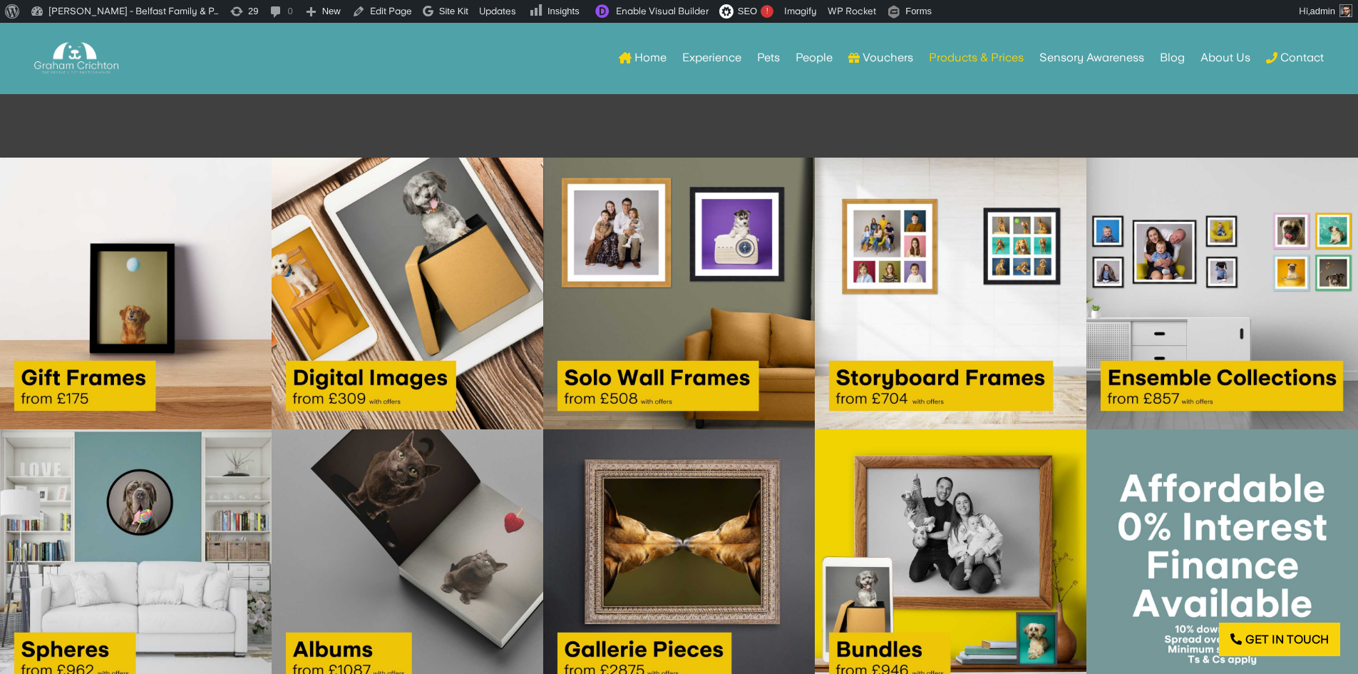
click at [128, 298] on img at bounding box center [136, 294] width 272 height 272
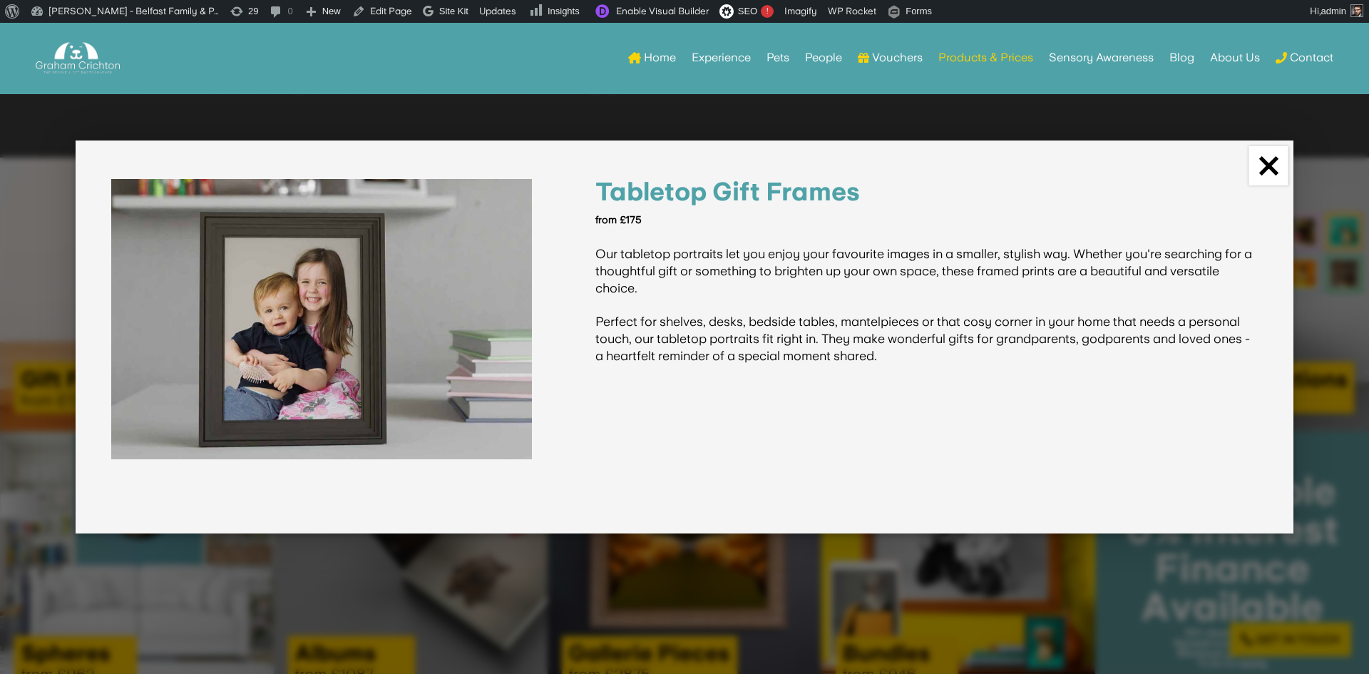
click at [1265, 168] on link "×" at bounding box center [1268, 165] width 39 height 39
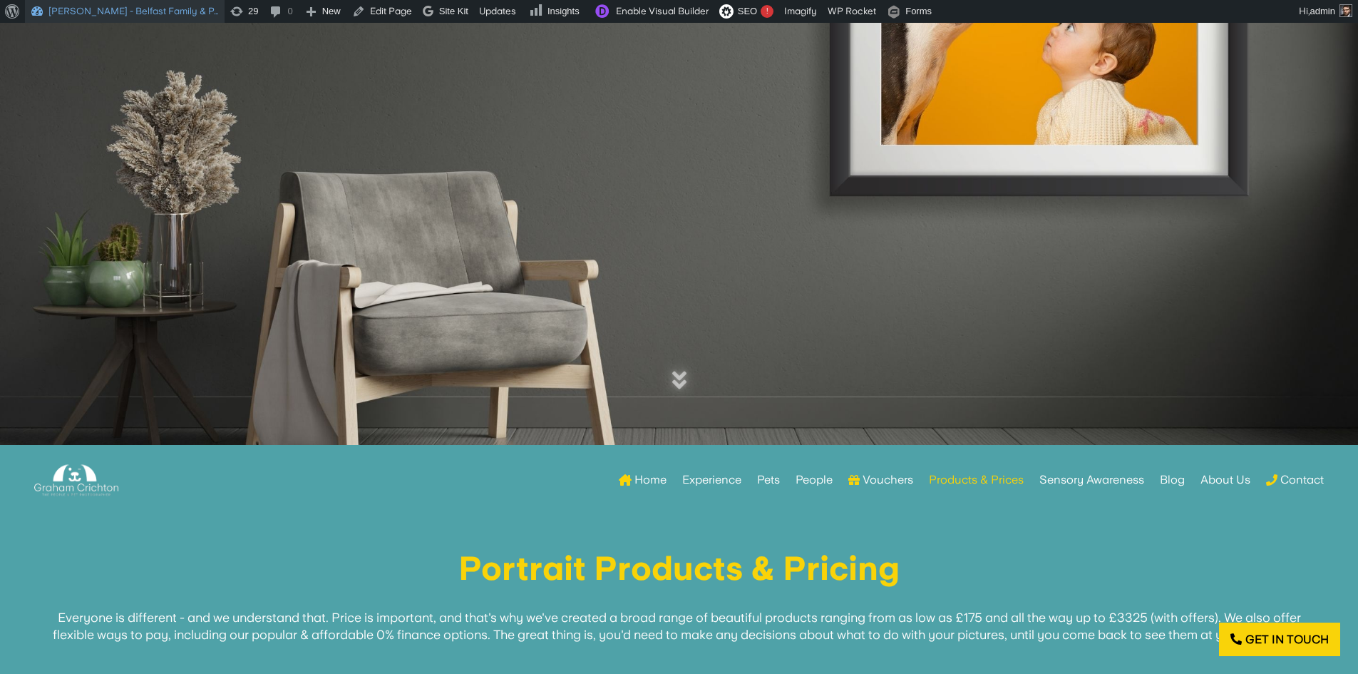
scroll to position [255, 0]
